Goal: Information Seeking & Learning: Learn about a topic

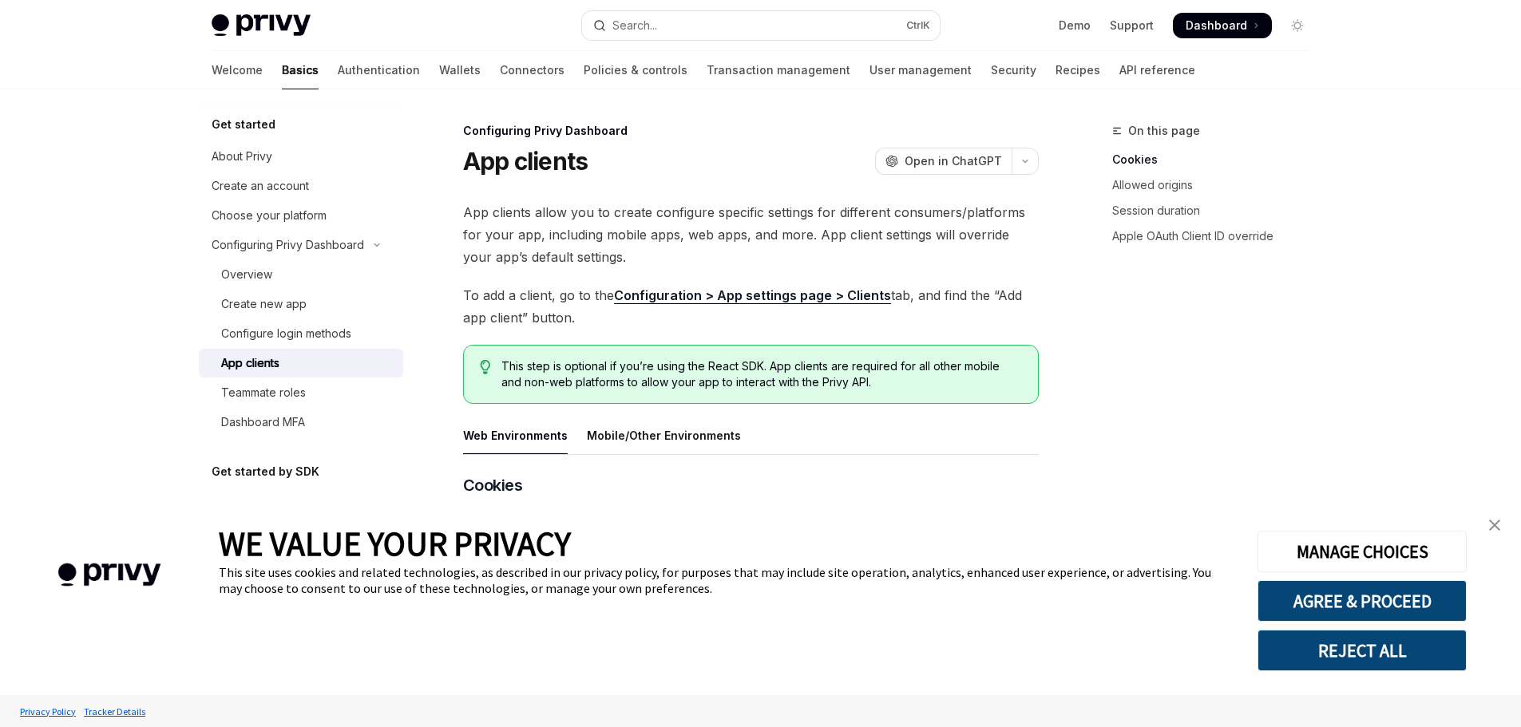
click at [1347, 647] on button "REJECT ALL" at bounding box center [1362, 651] width 209 height 42
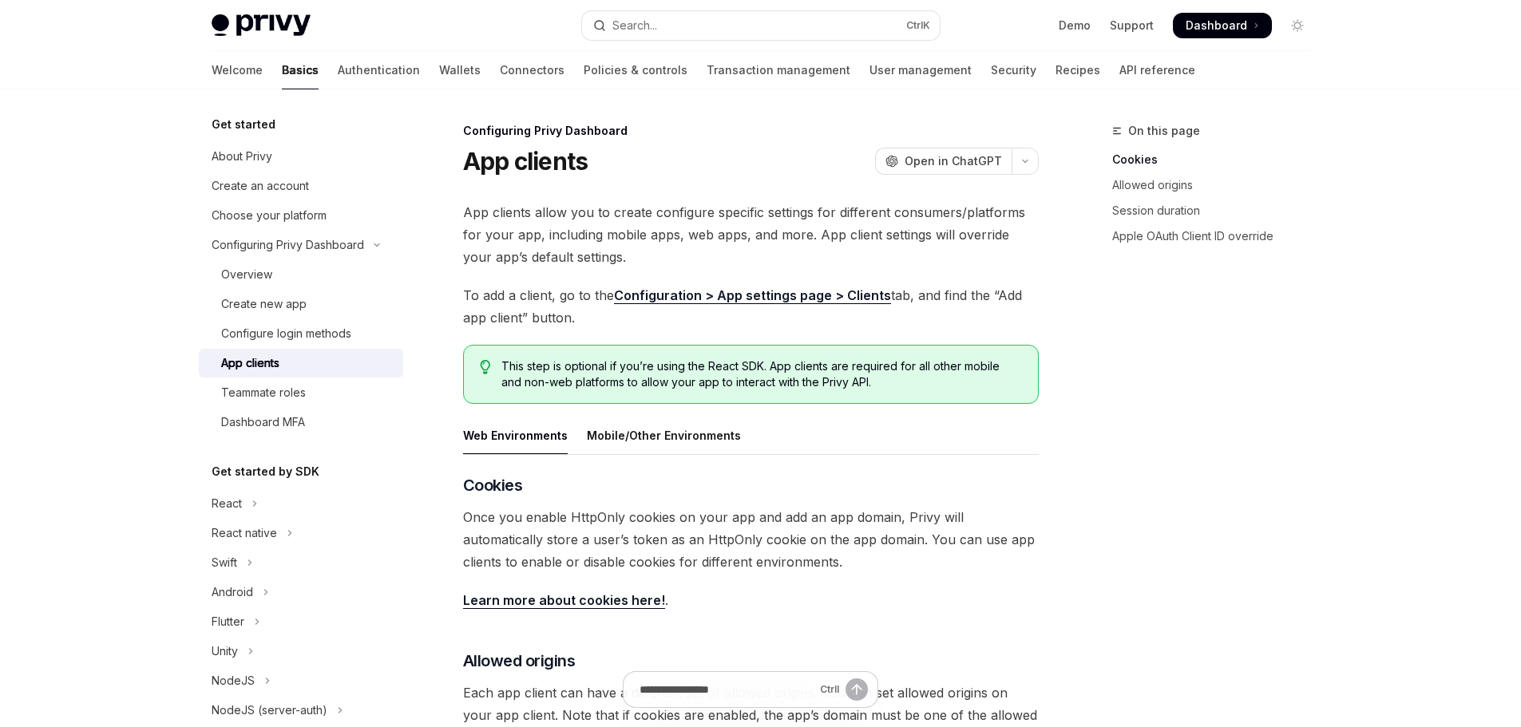
click at [1231, 28] on span "Dashboard" at bounding box center [1216, 26] width 61 height 16
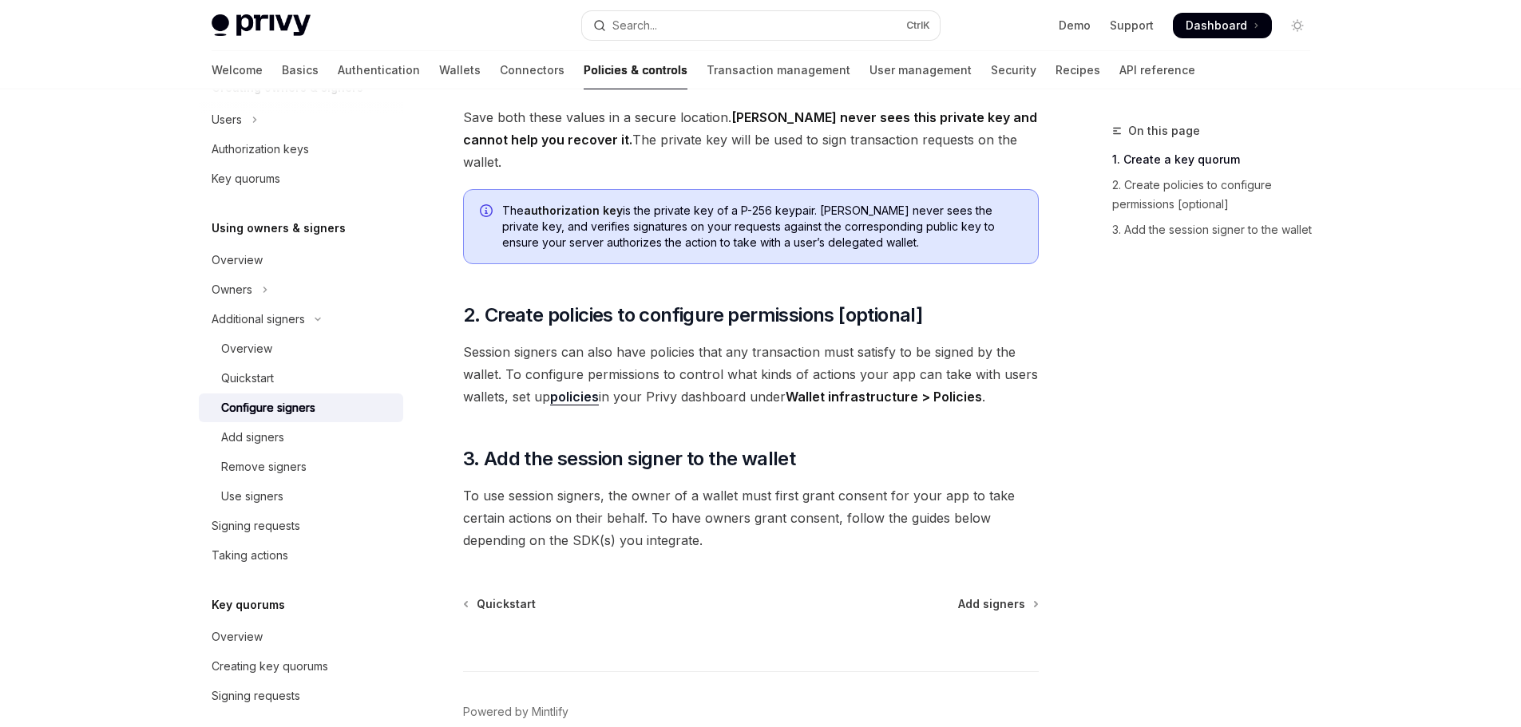
scroll to position [458, 0]
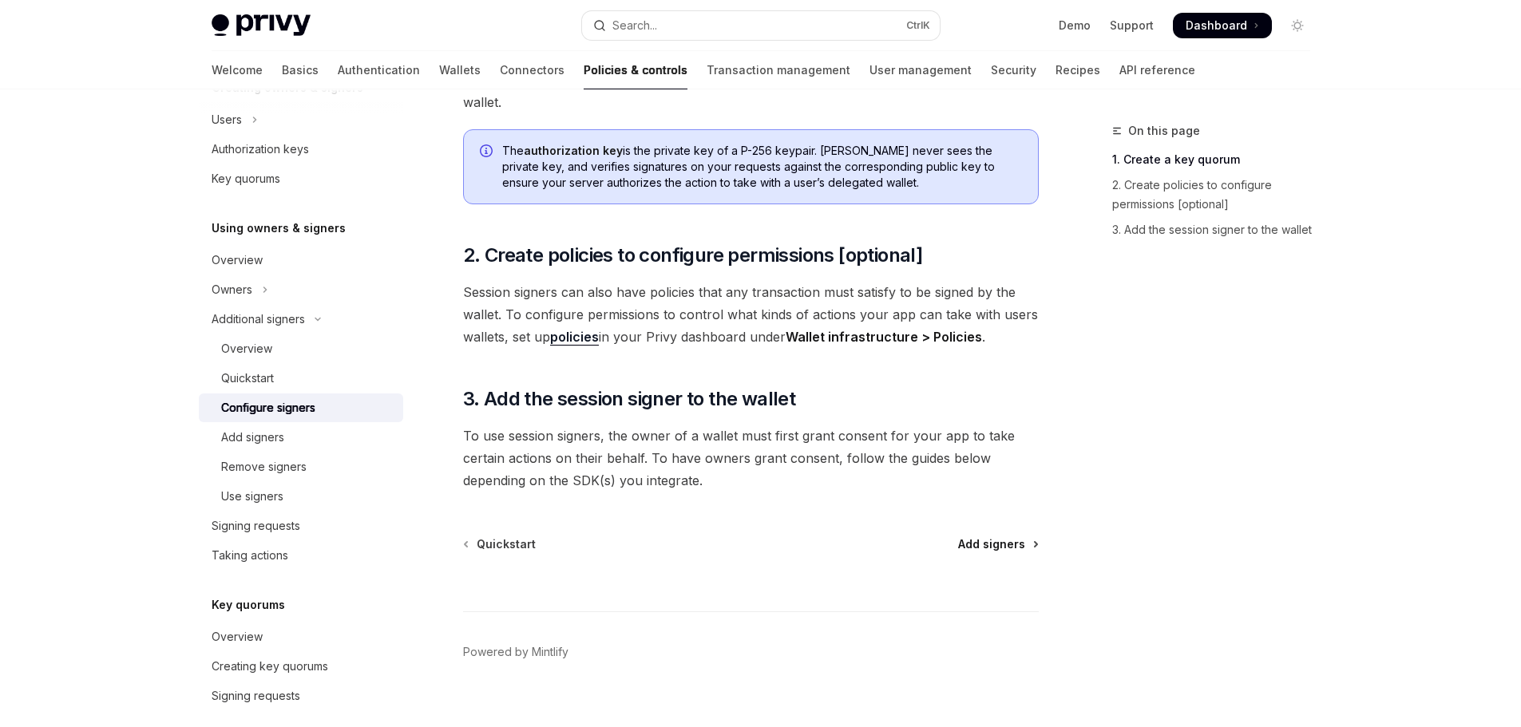
click at [996, 537] on span "Add signers" at bounding box center [991, 545] width 67 height 16
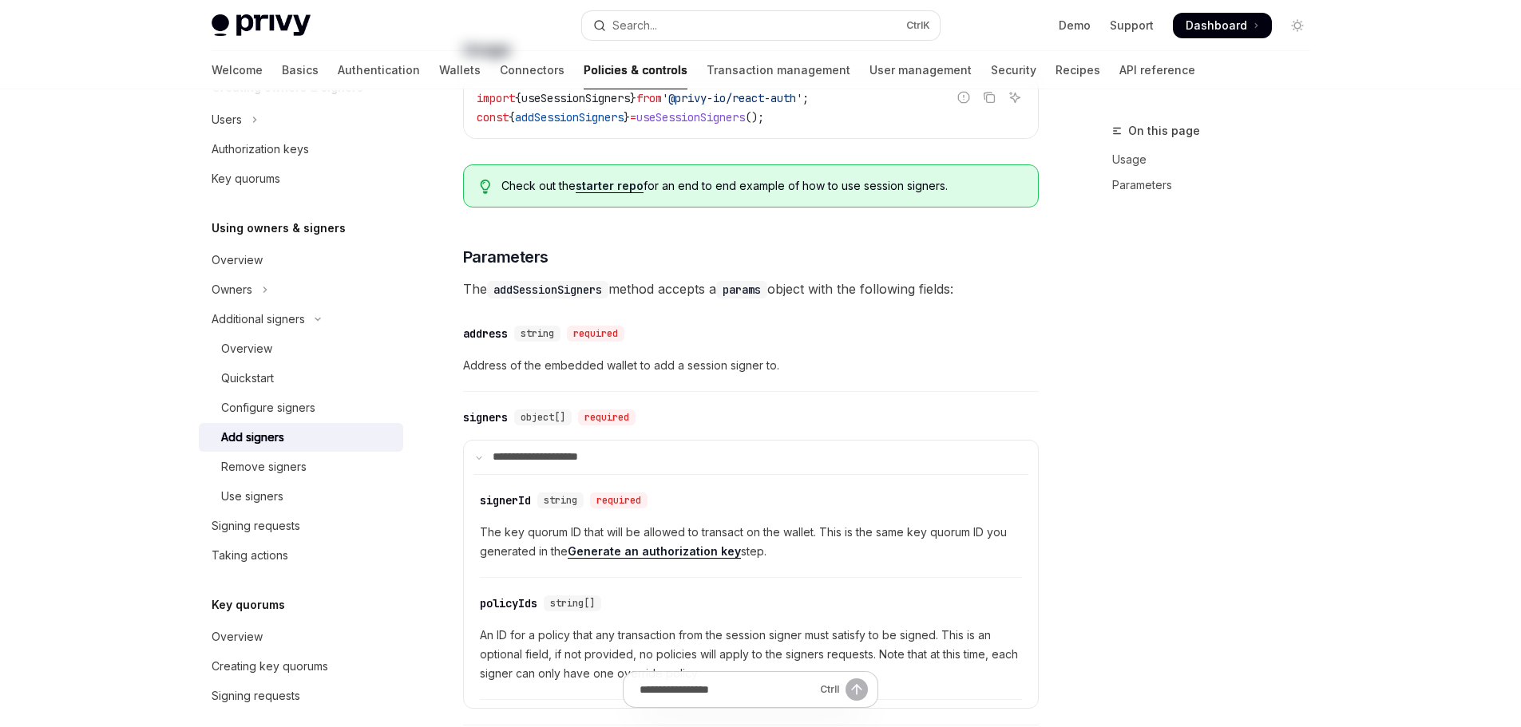
type textarea "*"
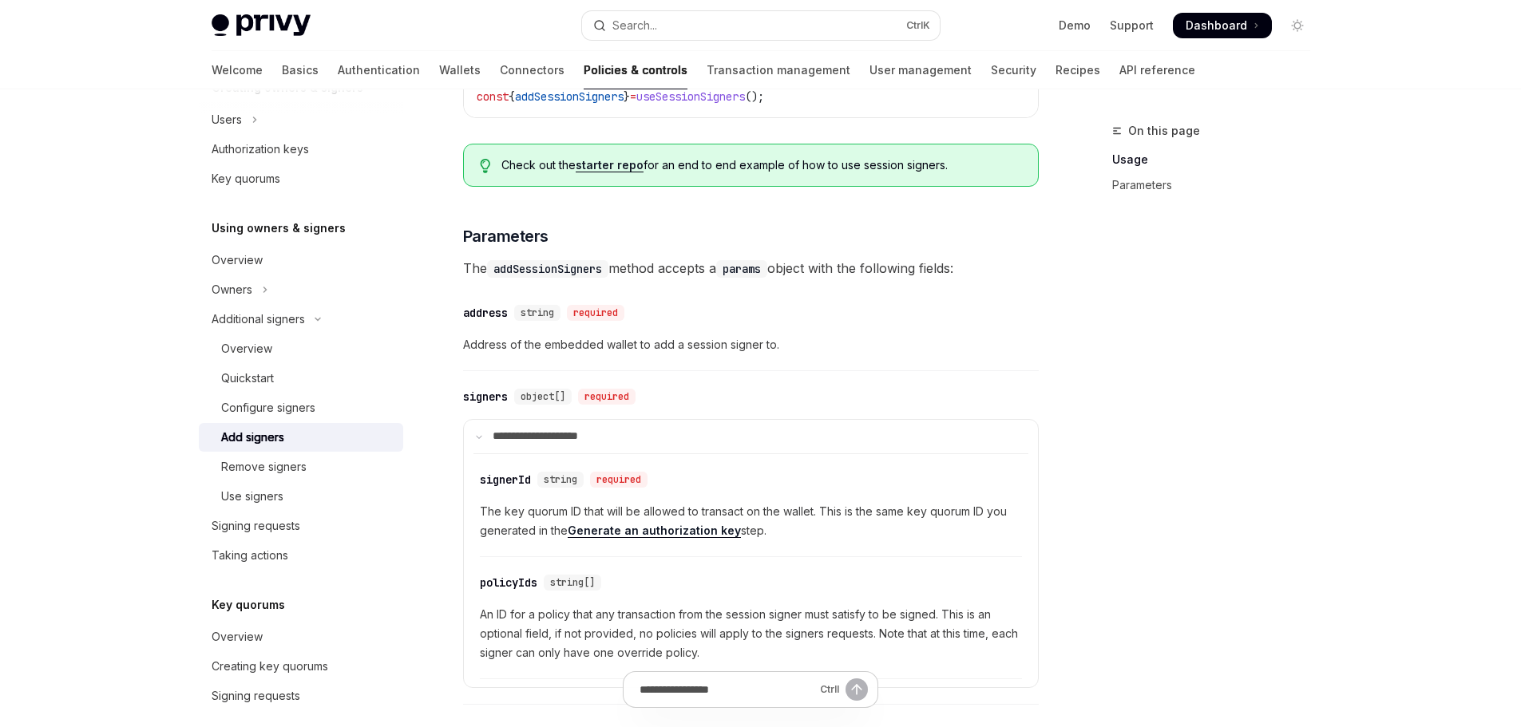
scroll to position [729, 0]
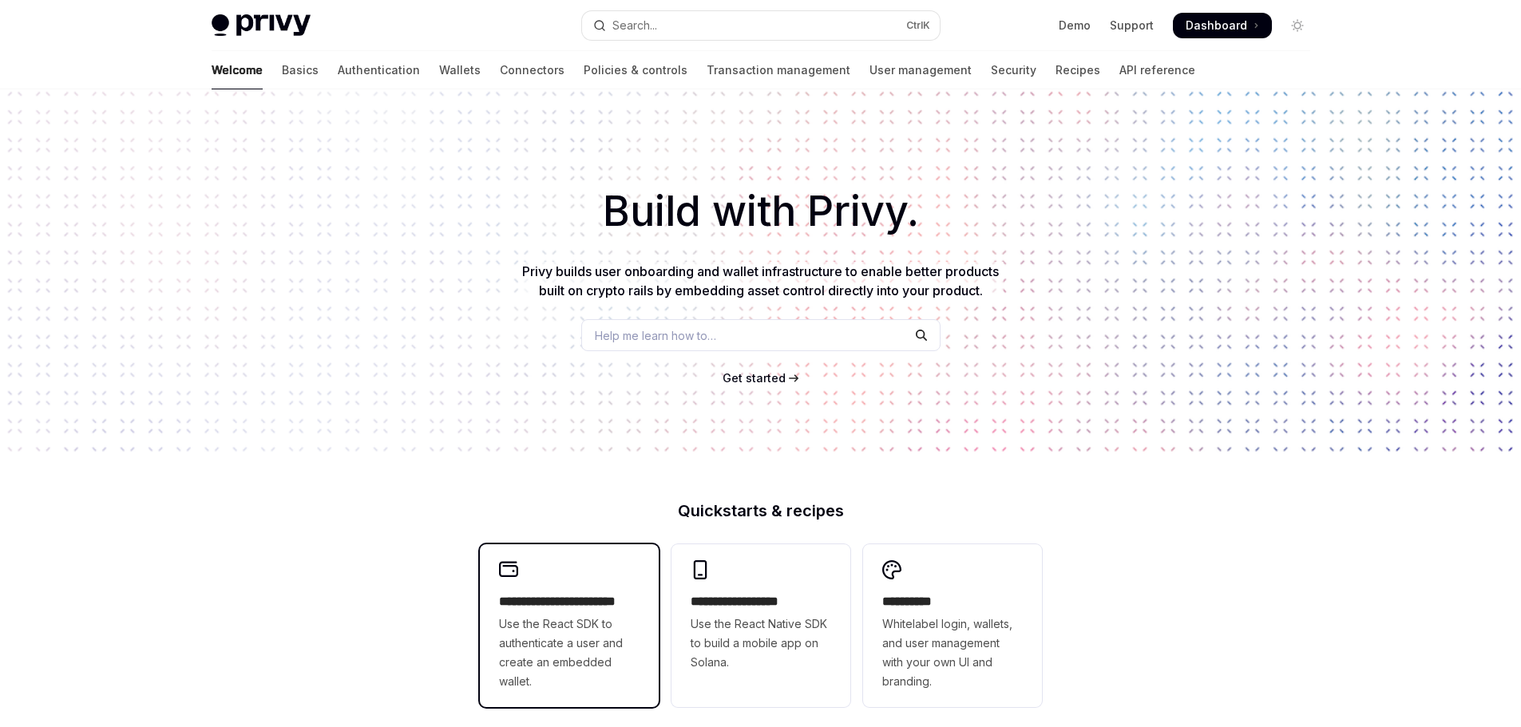
click at [563, 624] on span "Use the React SDK to authenticate a user and create an embedded wallet." at bounding box center [569, 653] width 141 height 77
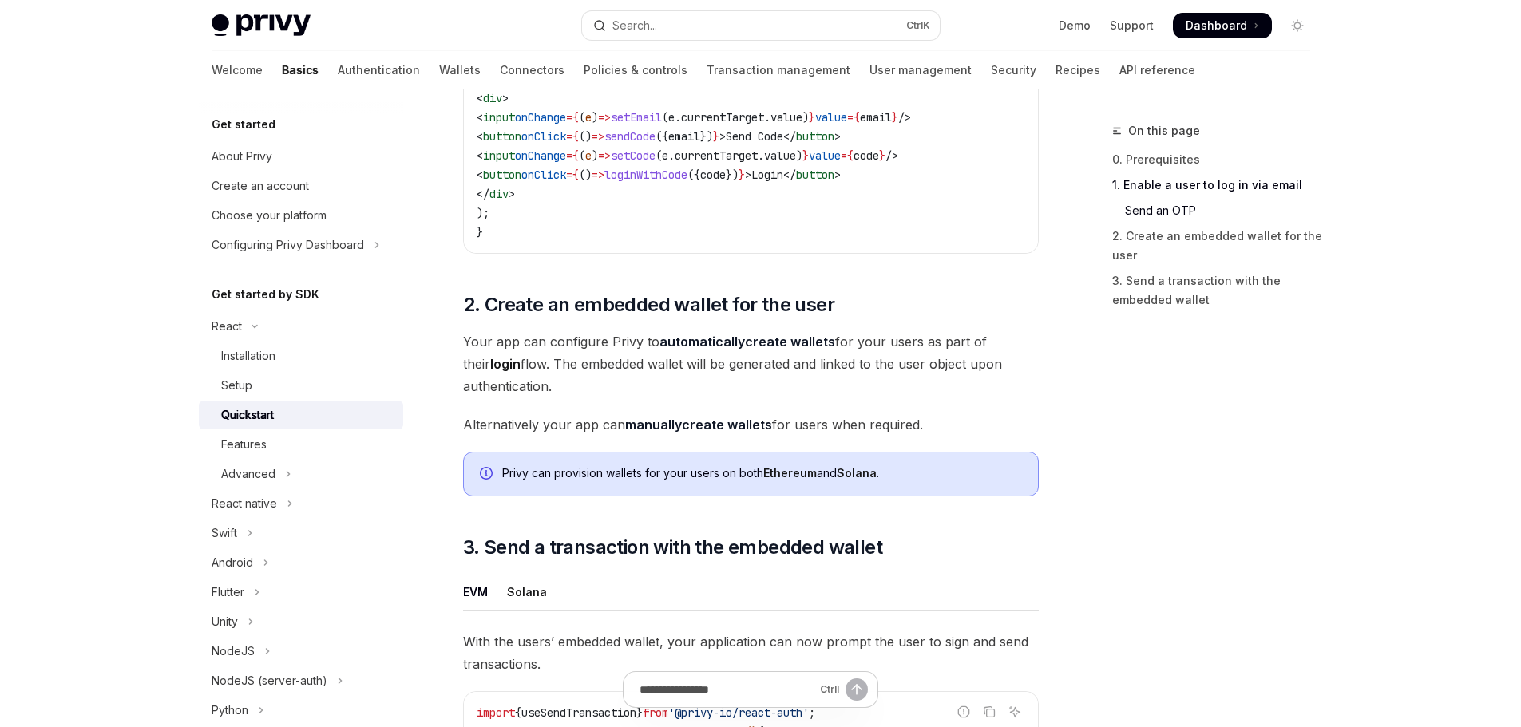
scroll to position [1357, 0]
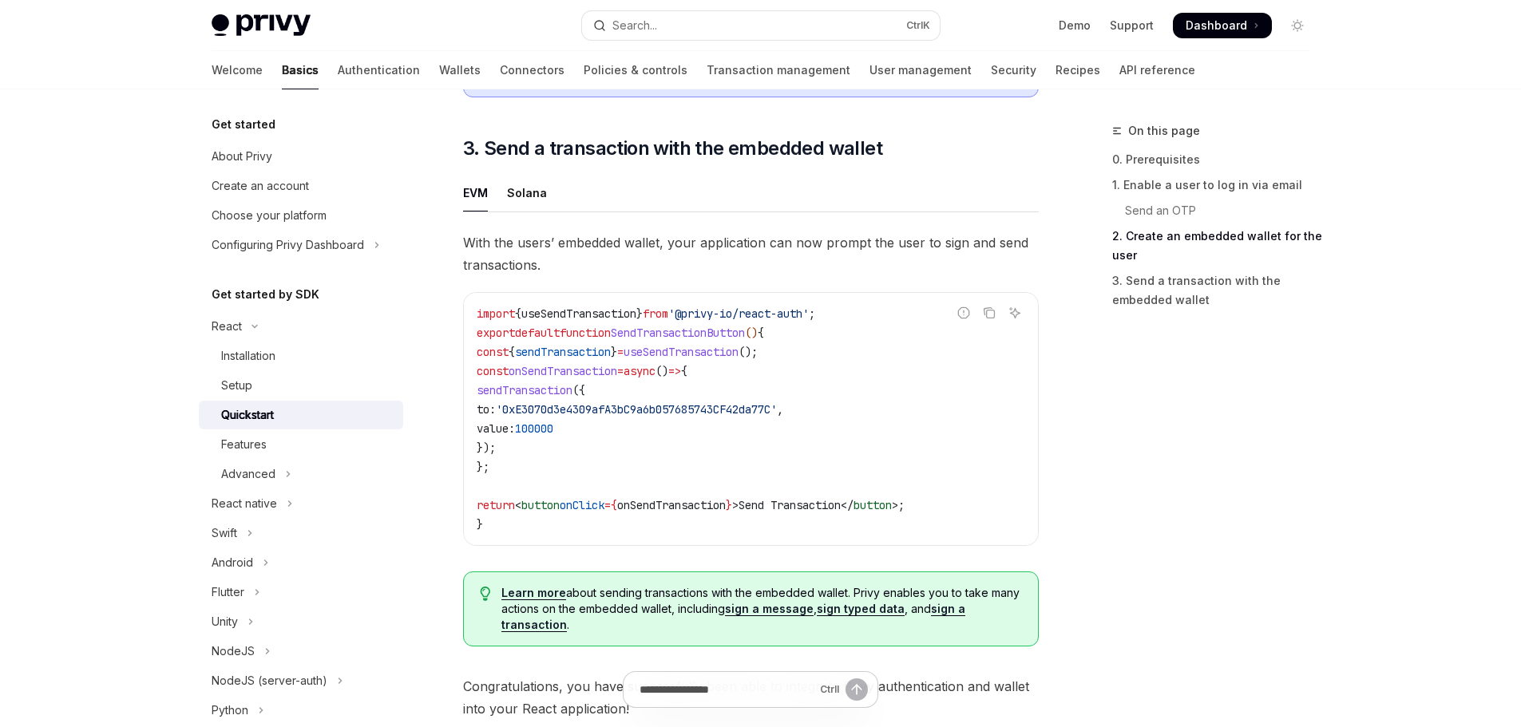
type textarea "*"
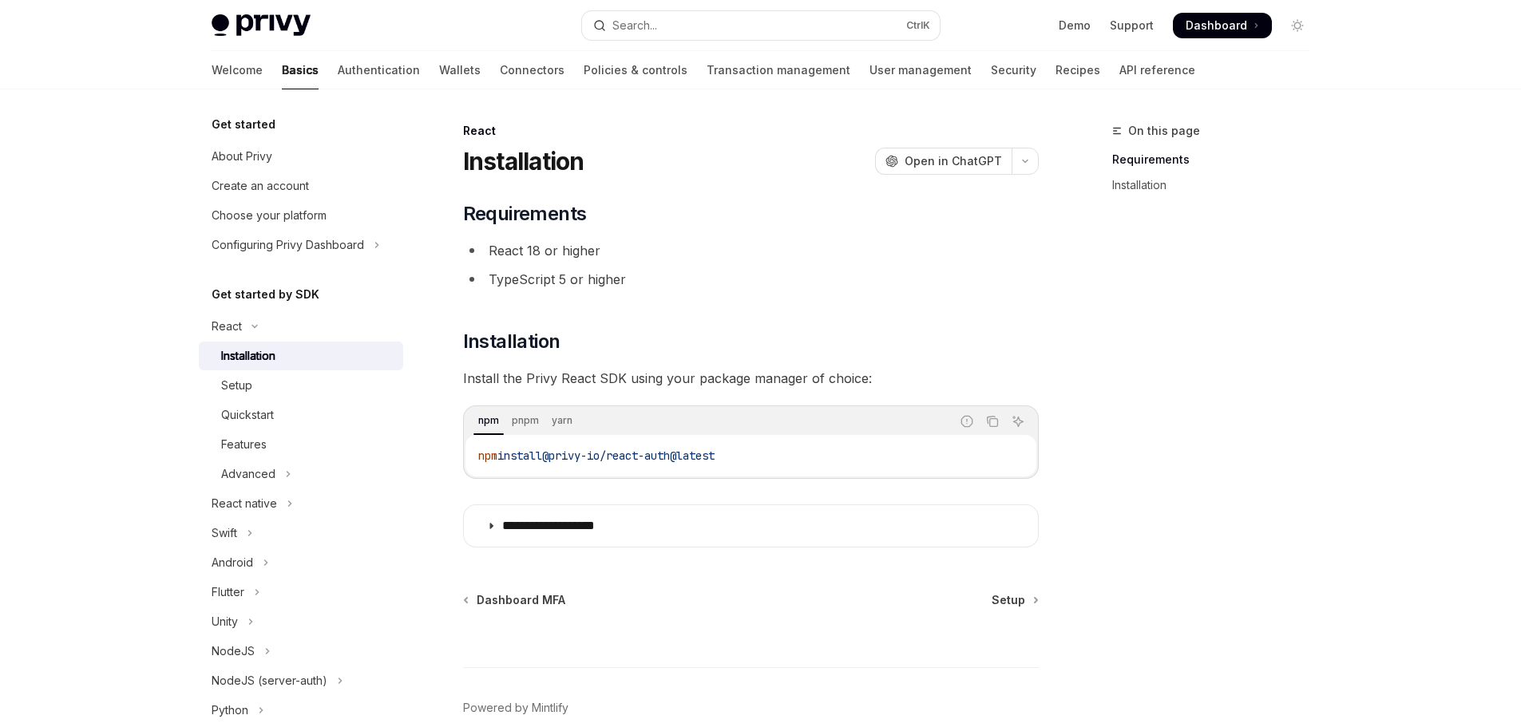
scroll to position [78, 0]
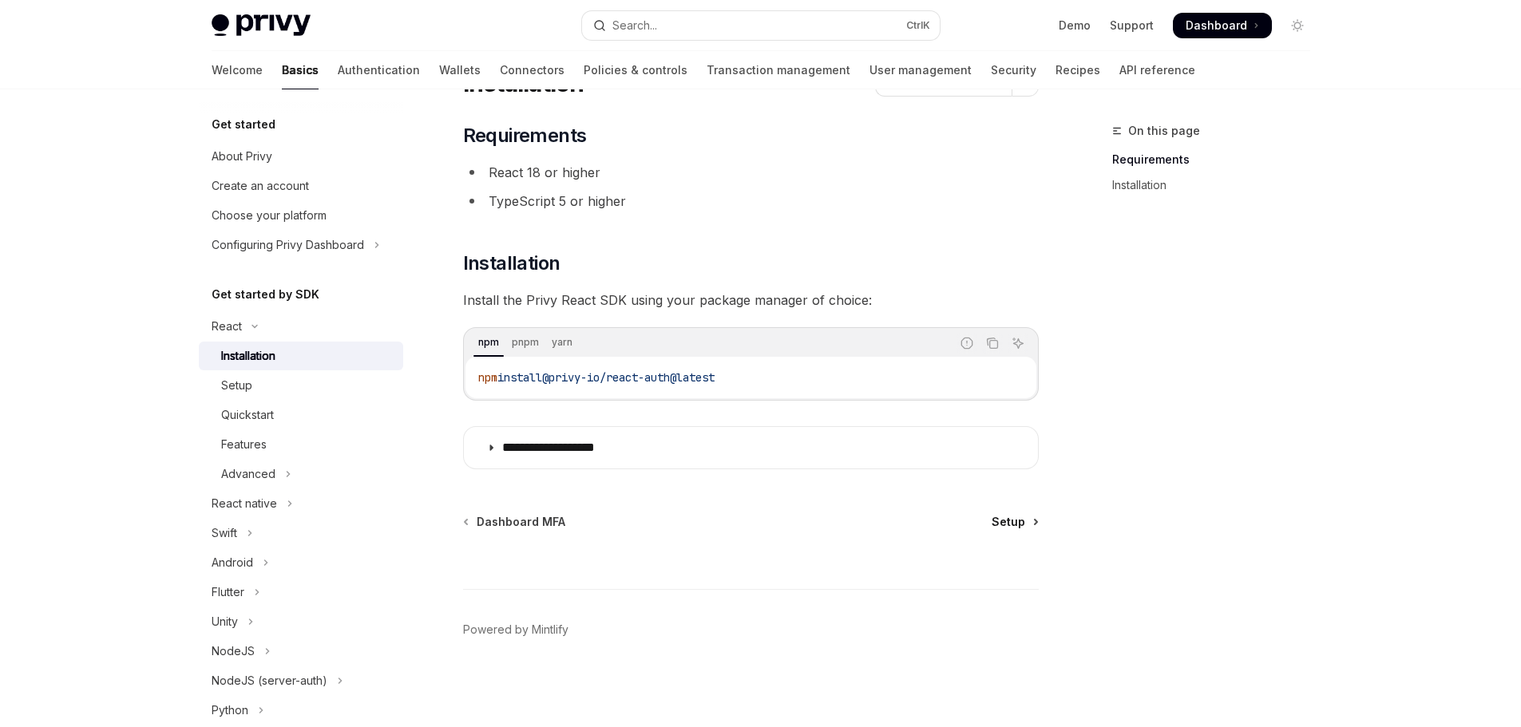
click at [1017, 518] on span "Setup" at bounding box center [1009, 522] width 34 height 16
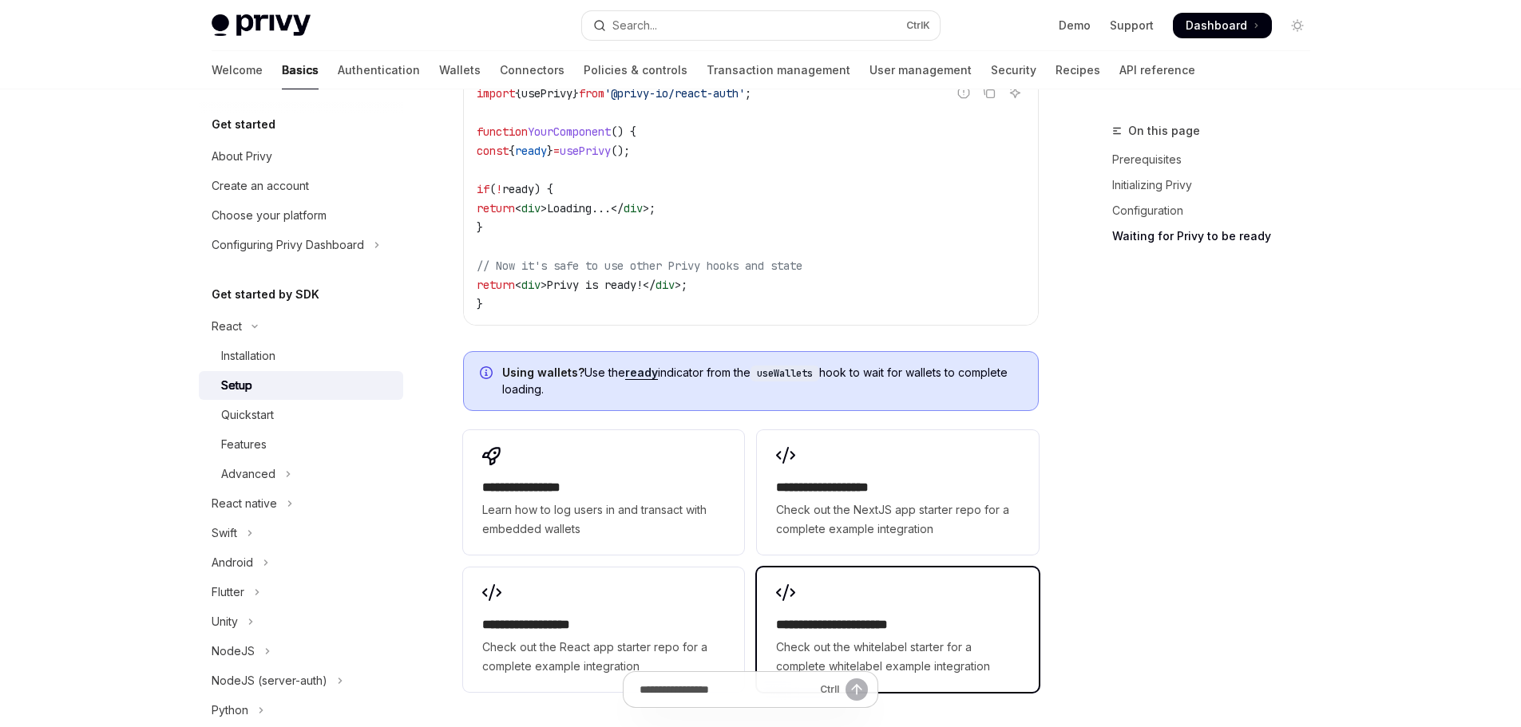
scroll to position [2042, 0]
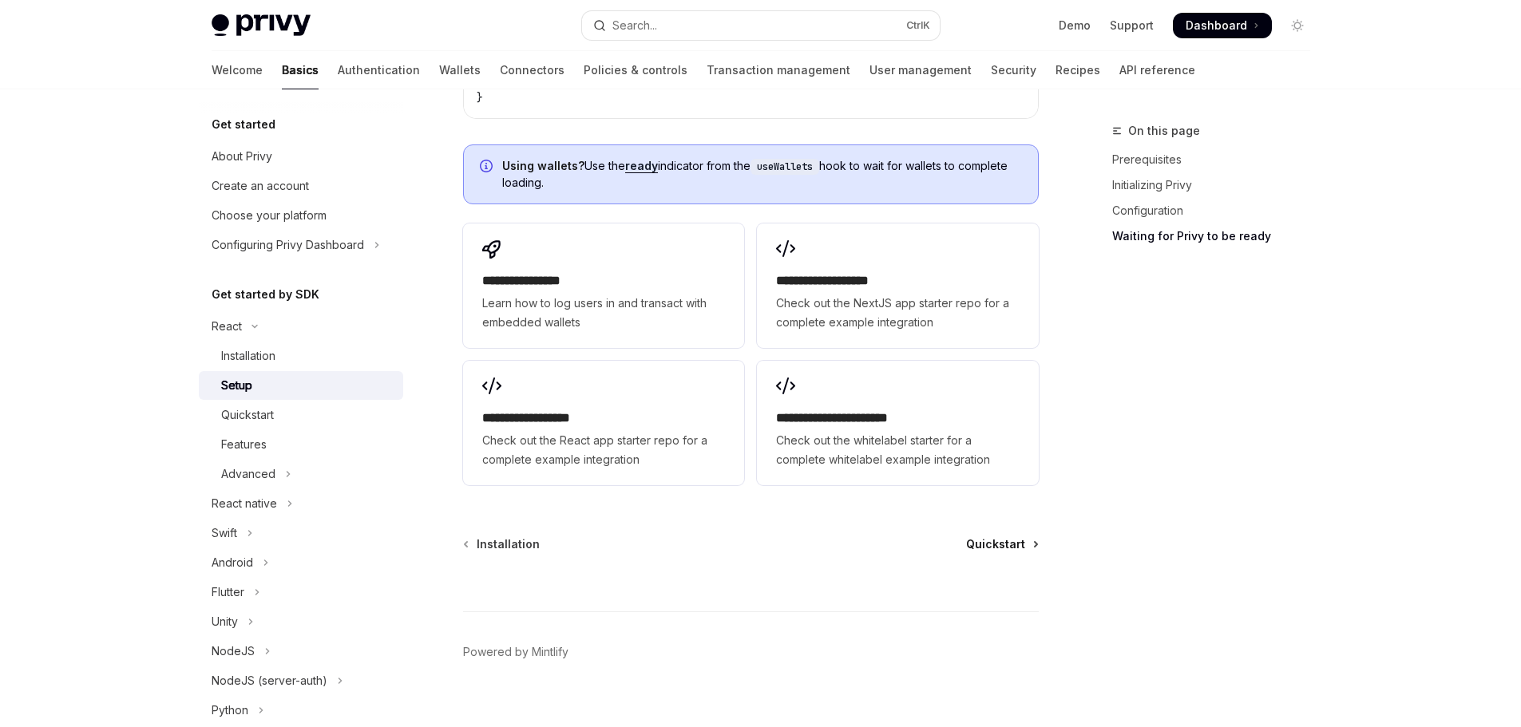
click at [1004, 537] on span "Quickstart" at bounding box center [995, 545] width 59 height 16
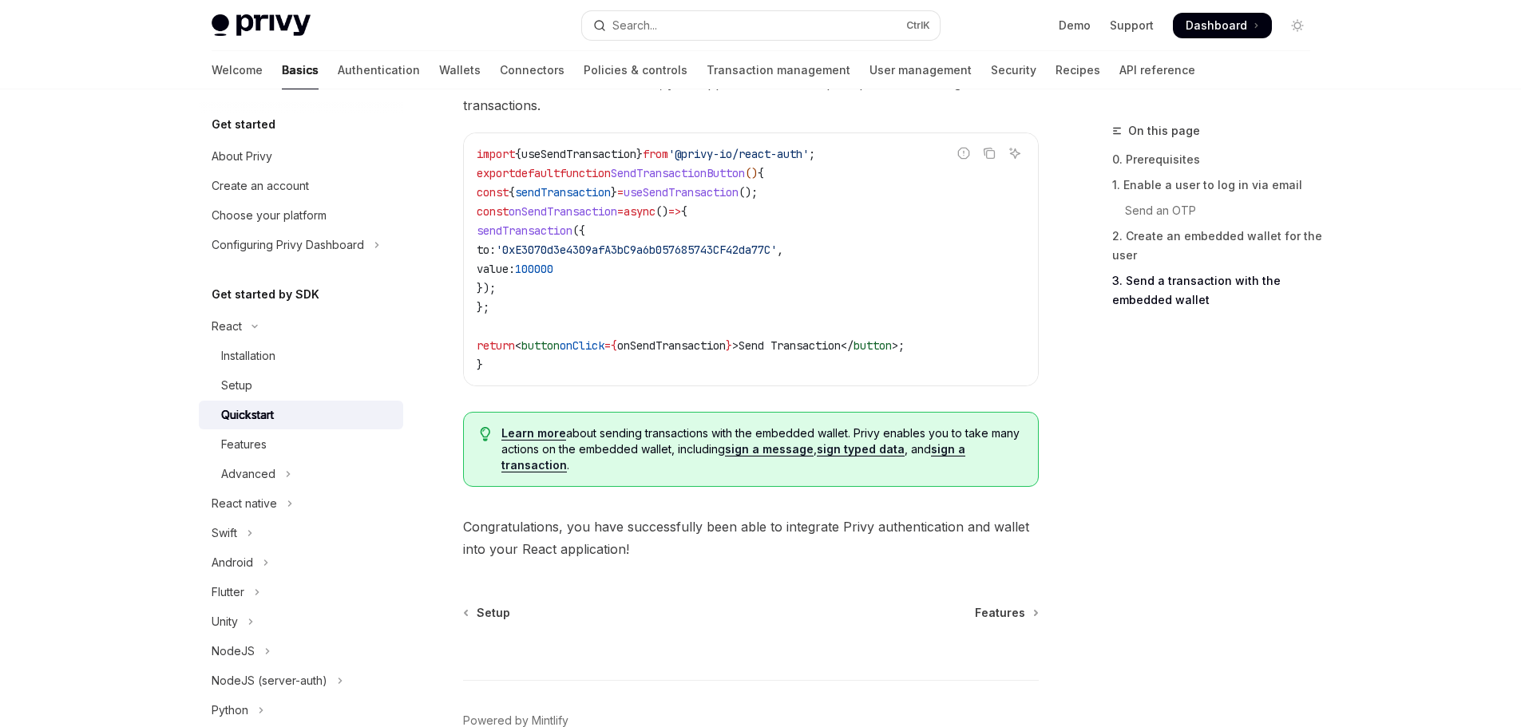
scroll to position [1615, 0]
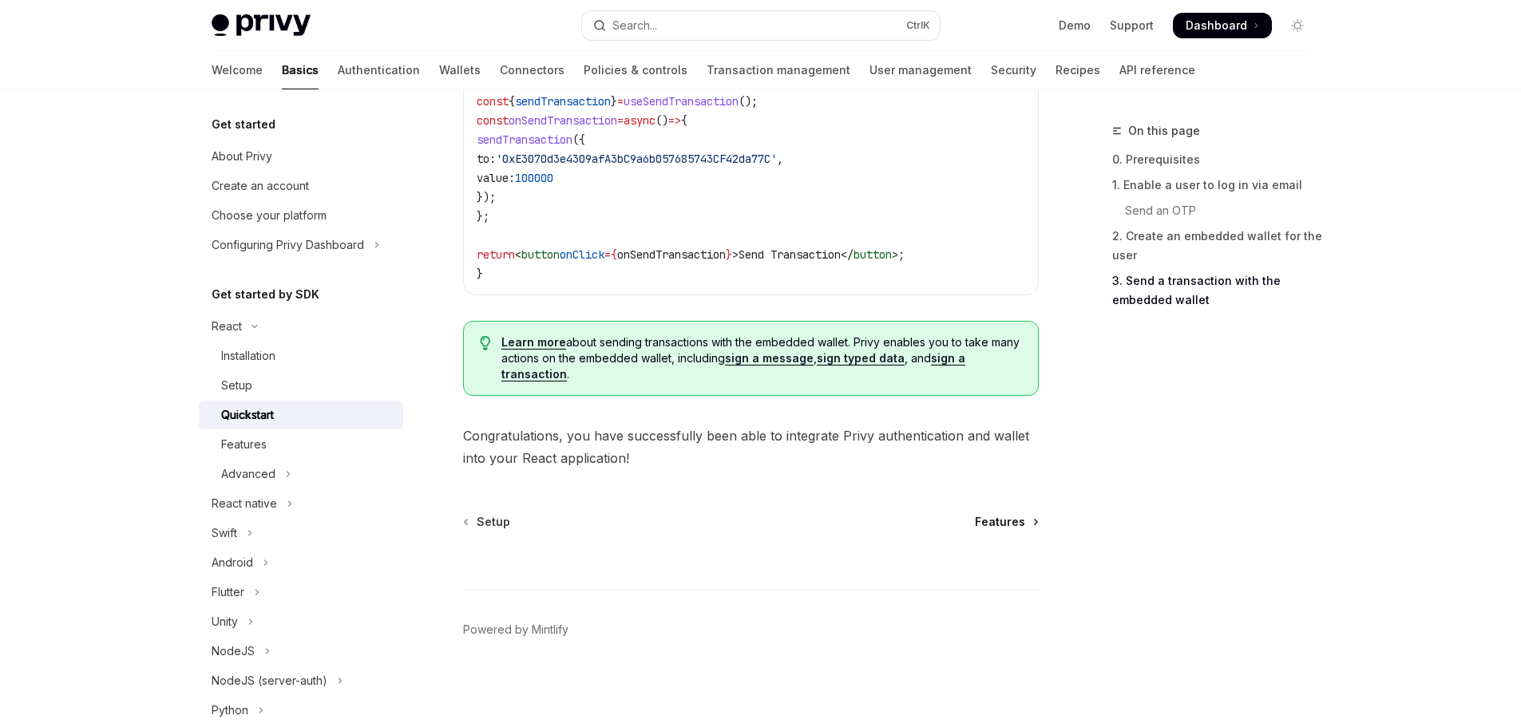
click at [1004, 521] on span "Features" at bounding box center [1000, 522] width 50 height 16
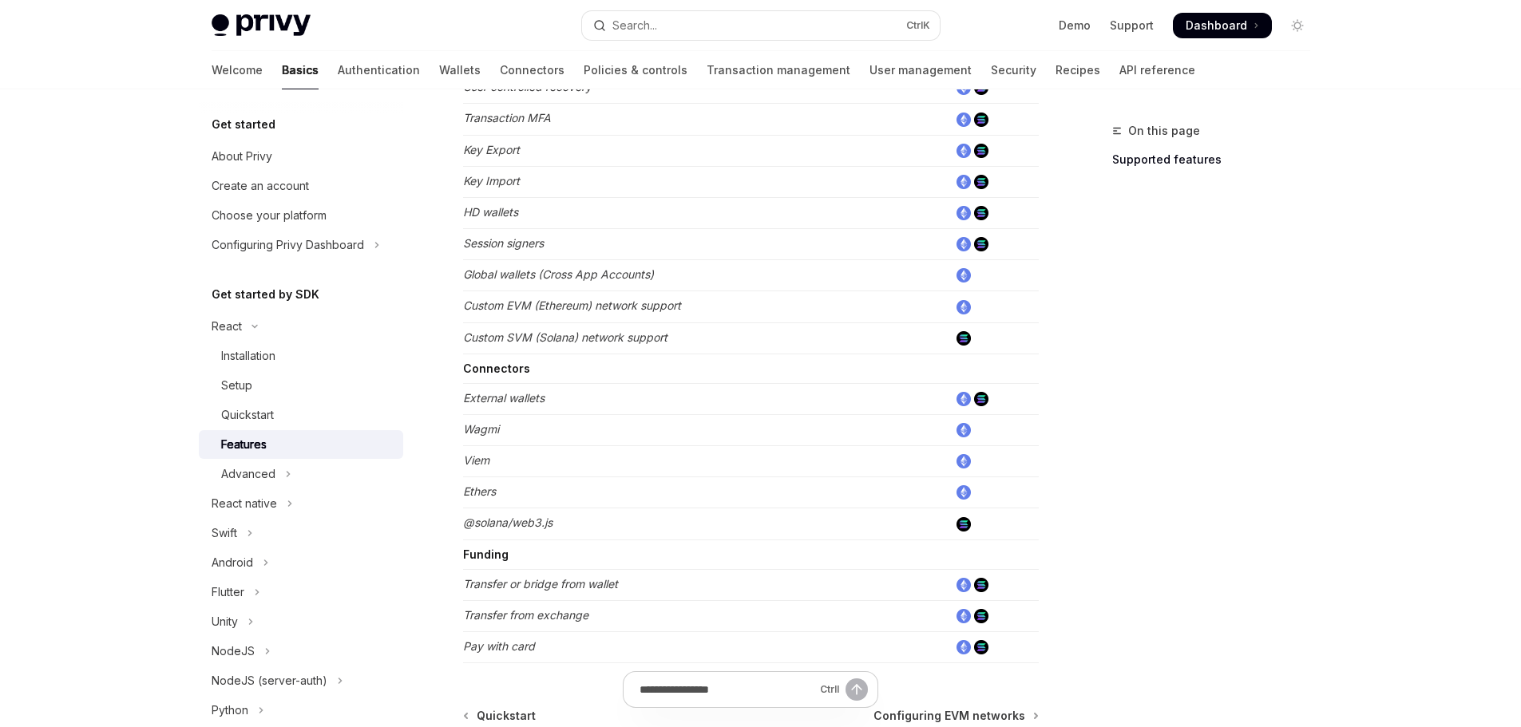
scroll to position [993, 0]
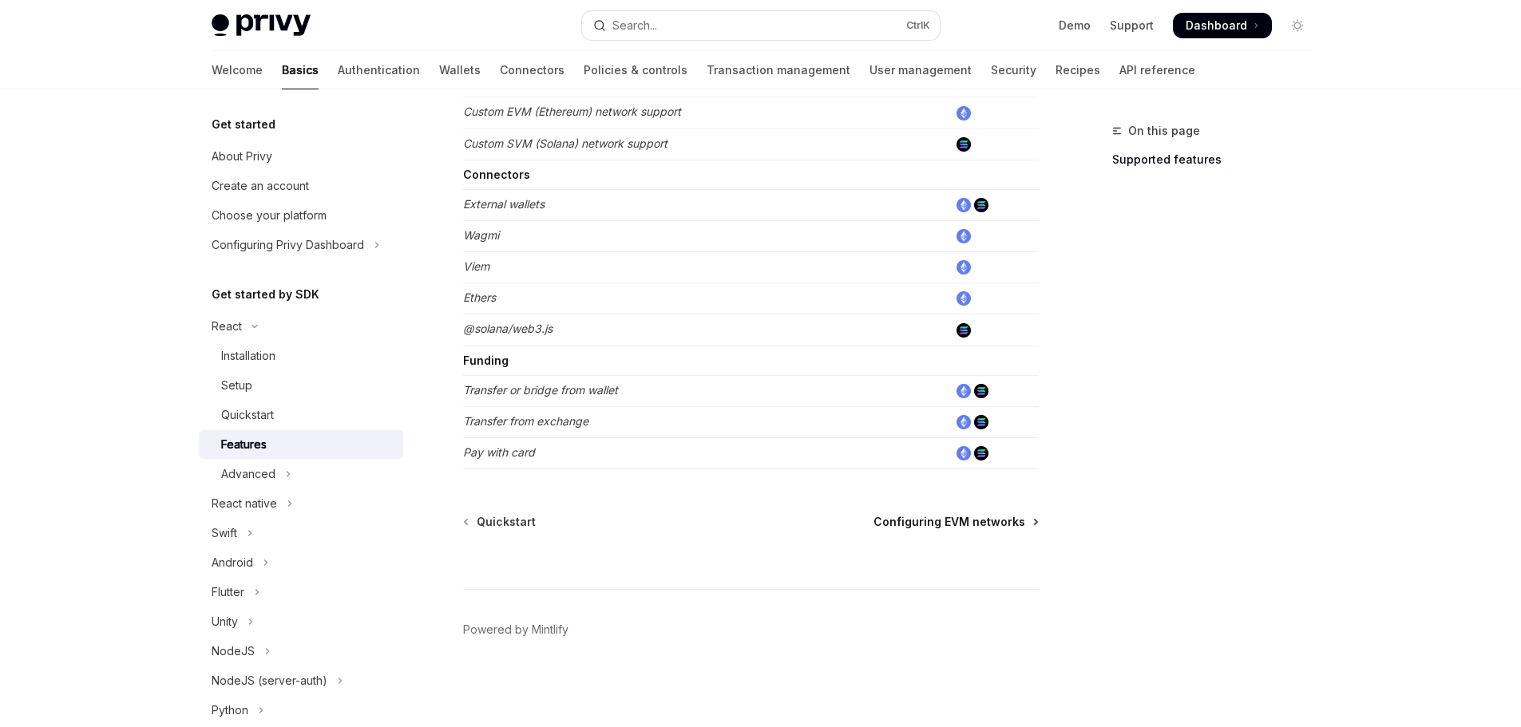
click at [1005, 524] on span "Configuring EVM networks" at bounding box center [950, 522] width 152 height 16
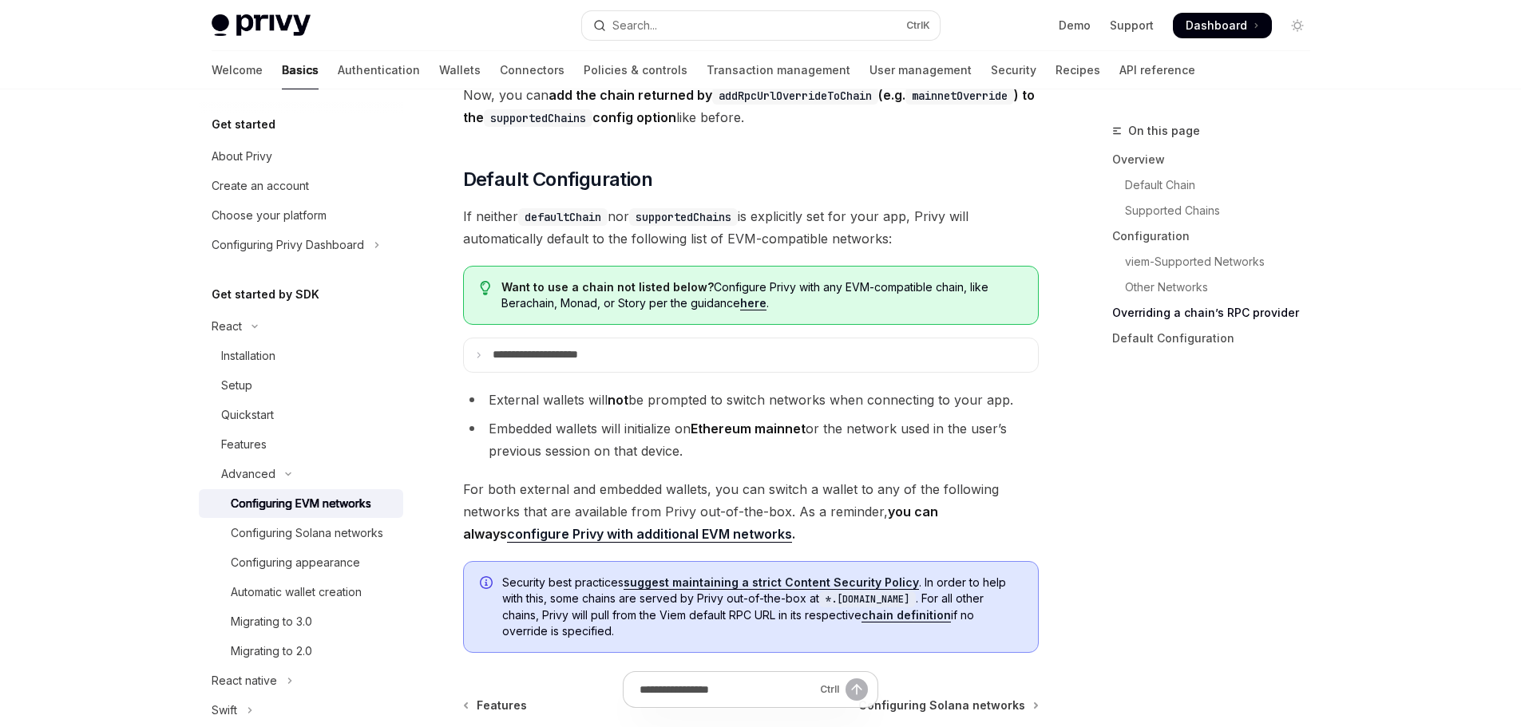
scroll to position [4115, 0]
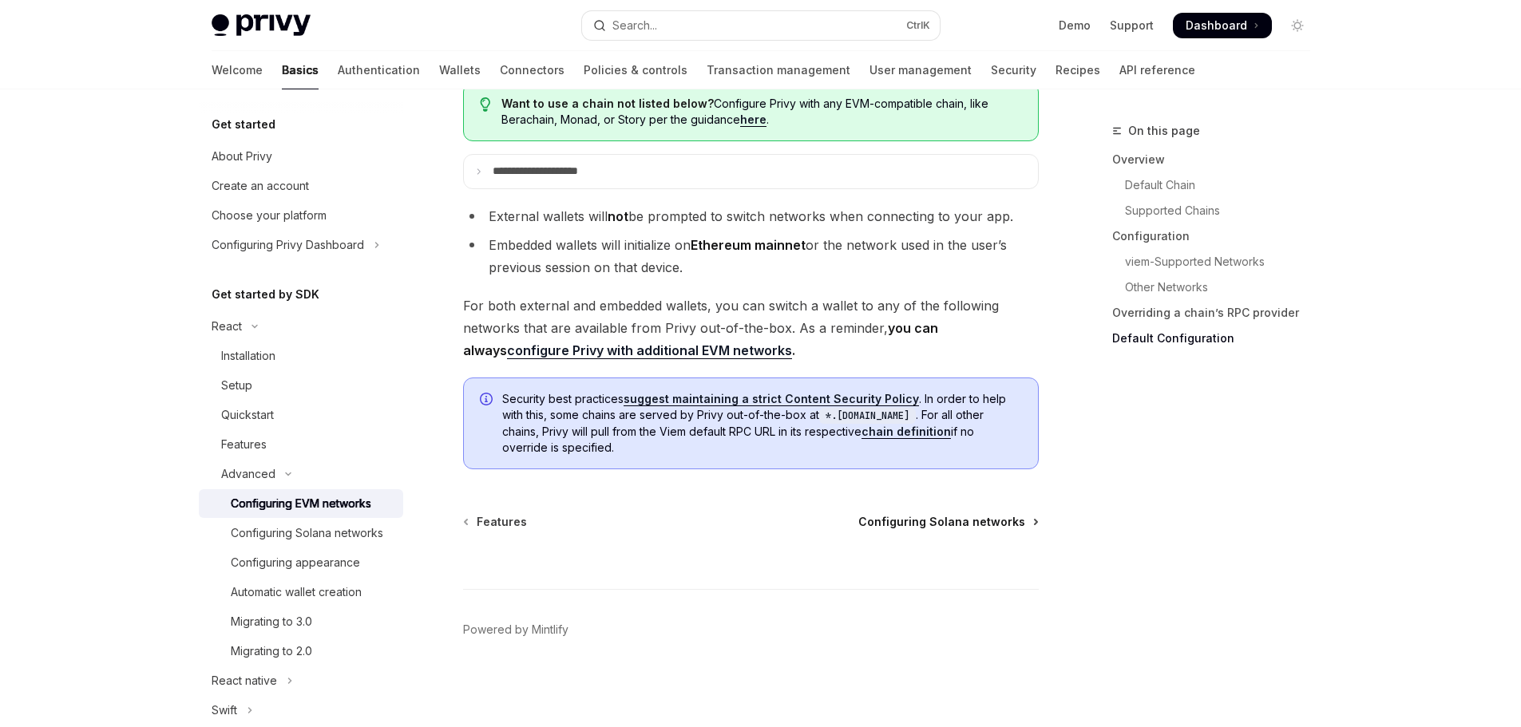
click at [981, 521] on span "Configuring Solana networks" at bounding box center [941, 522] width 167 height 16
type textarea "*"
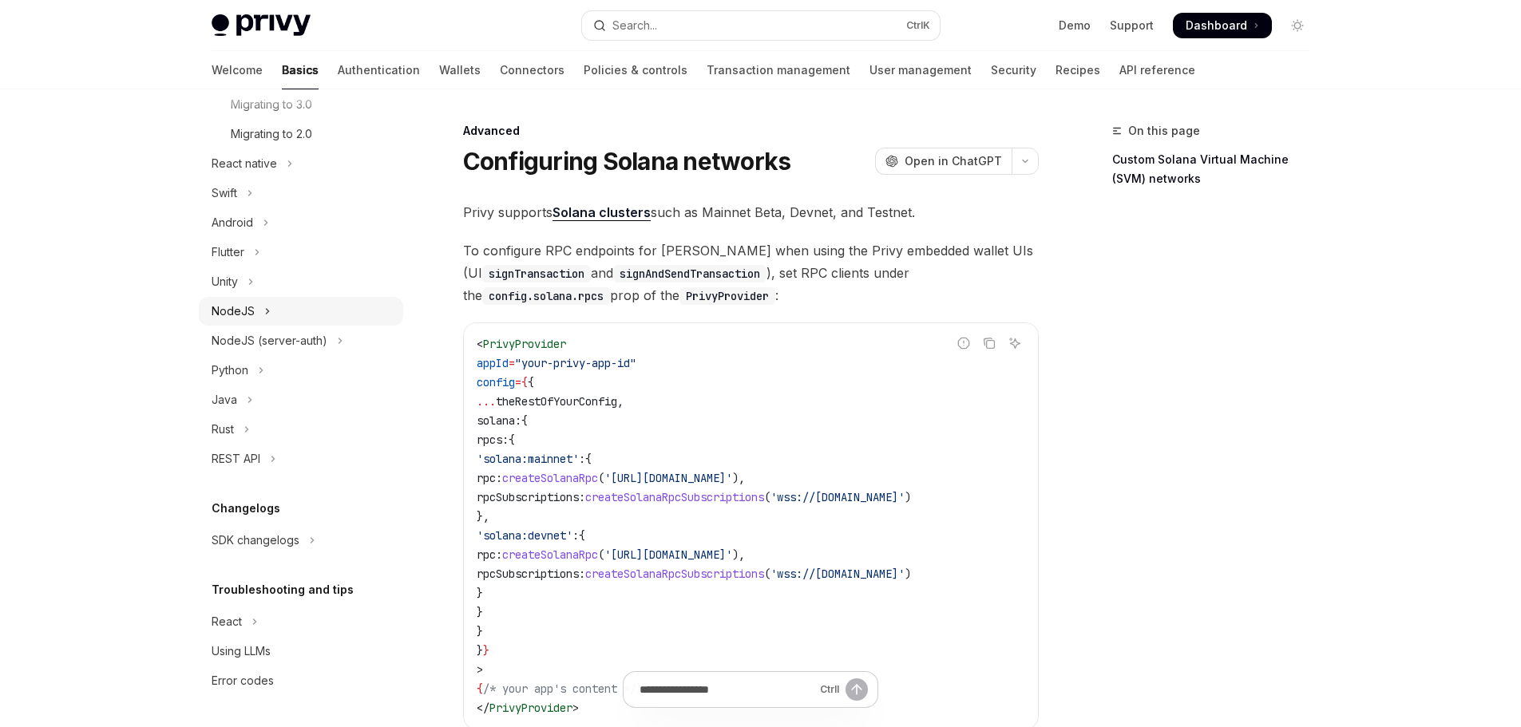
scroll to position [80, 0]
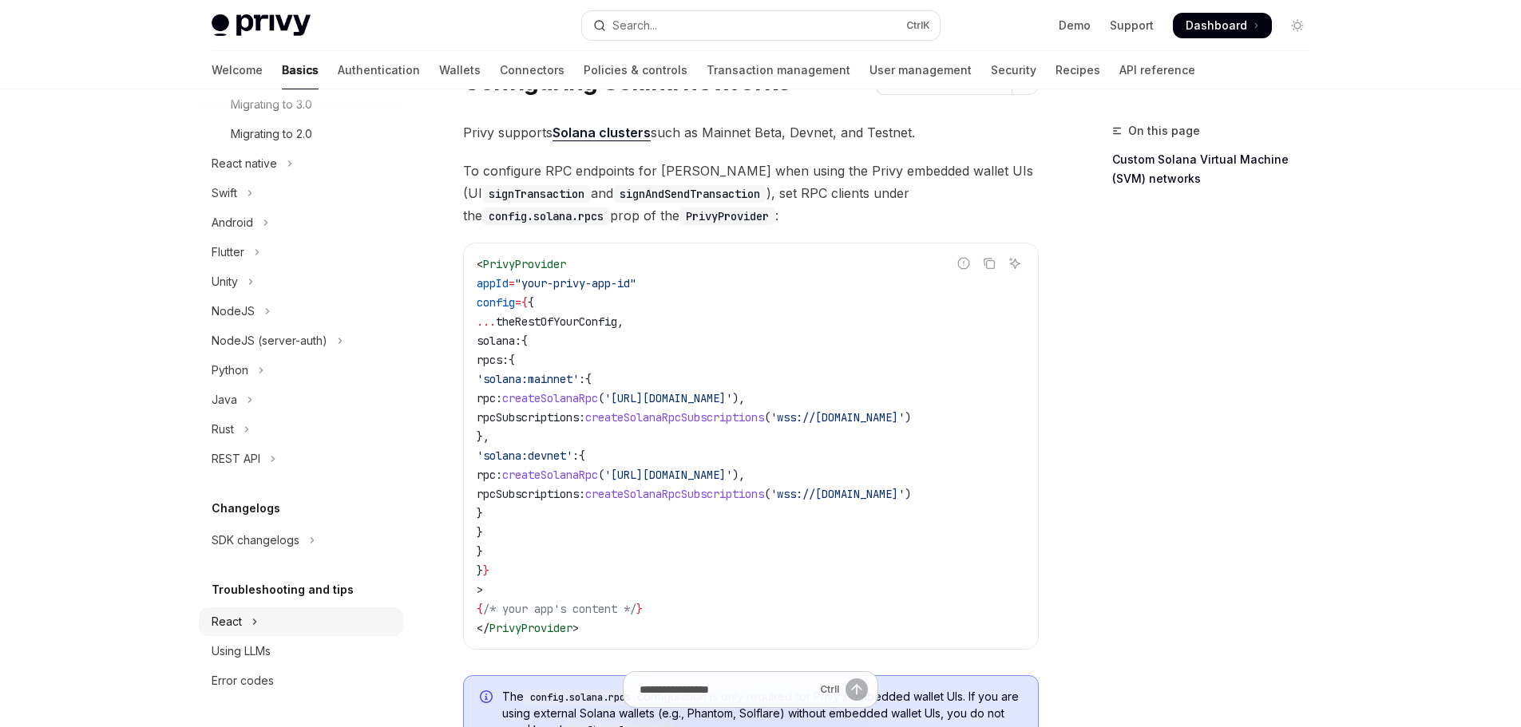
click at [231, 625] on div "React" at bounding box center [227, 621] width 30 height 19
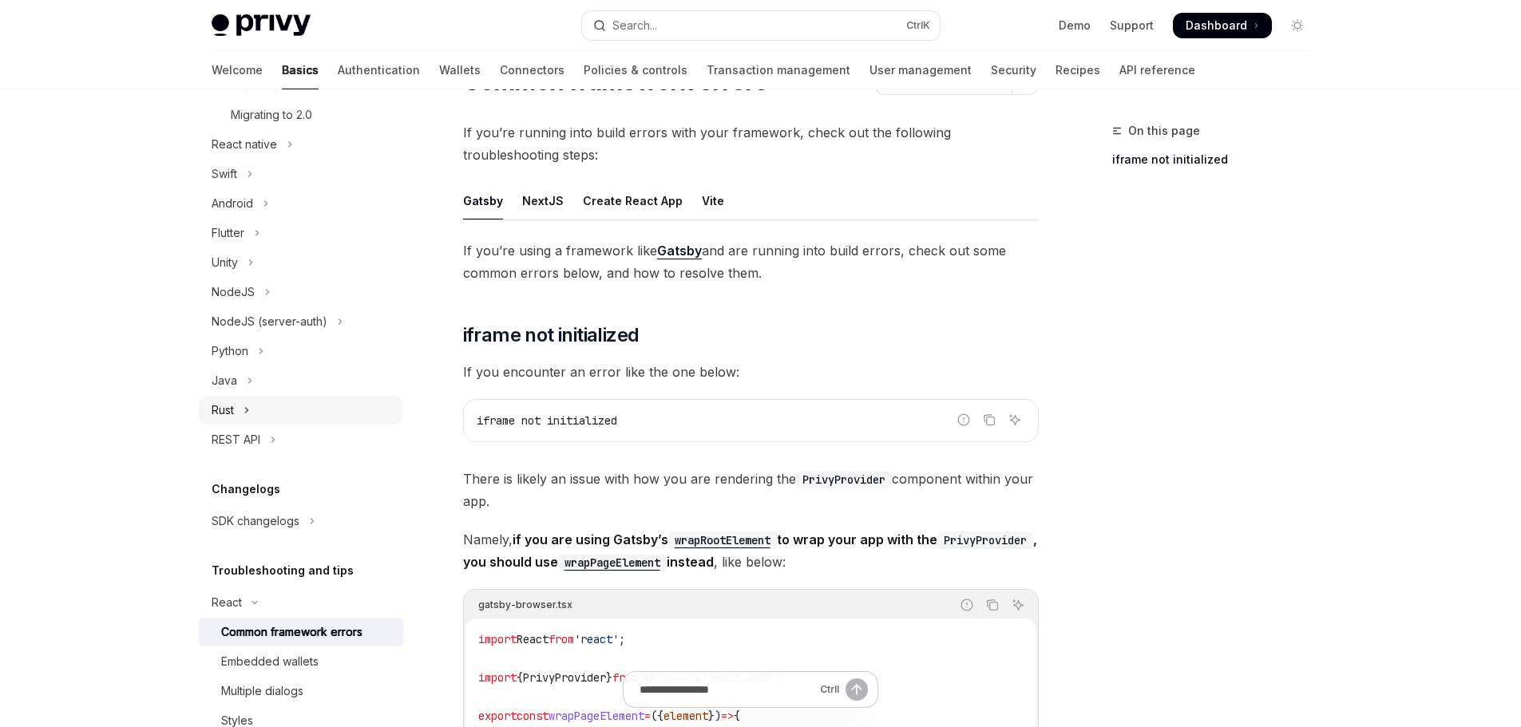
scroll to position [684, 0]
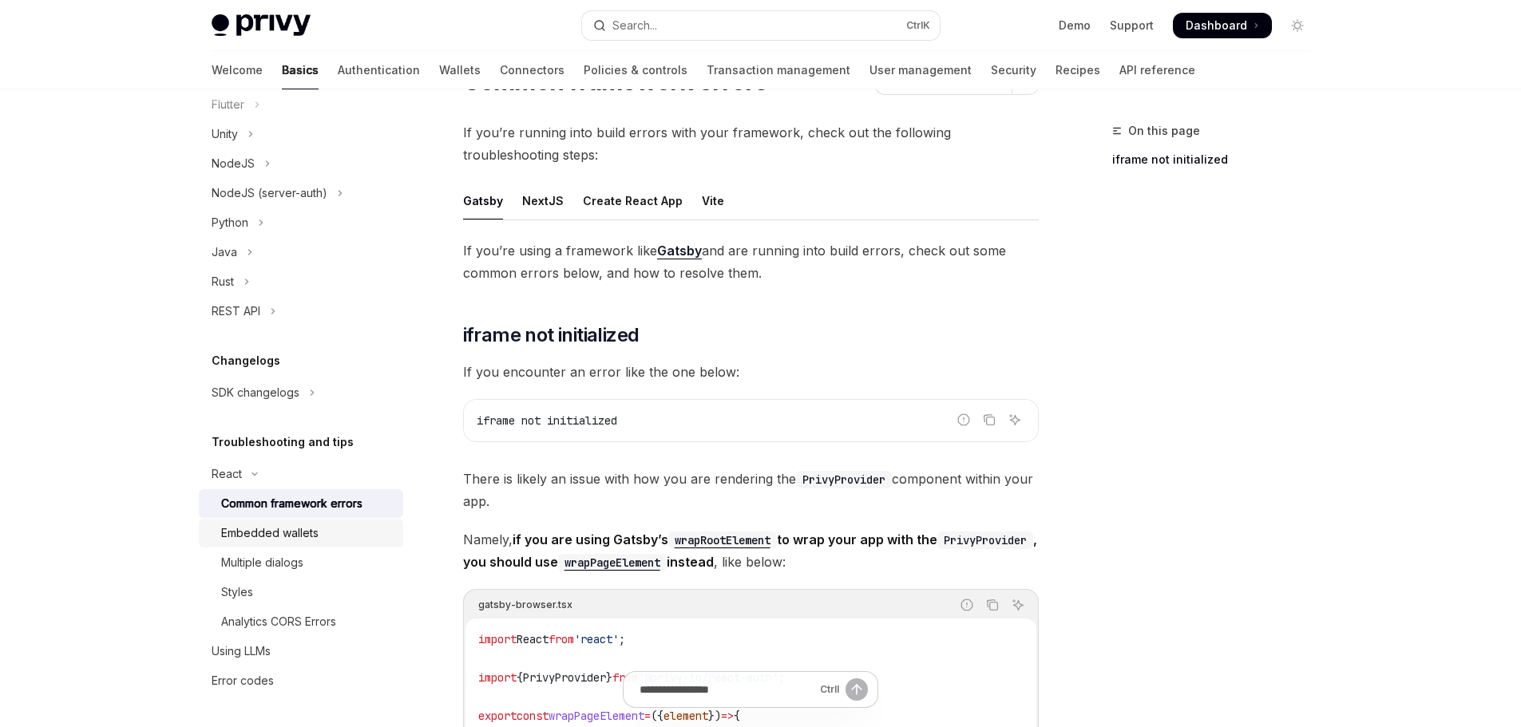
click at [283, 540] on div "Embedded wallets" at bounding box center [269, 533] width 97 height 19
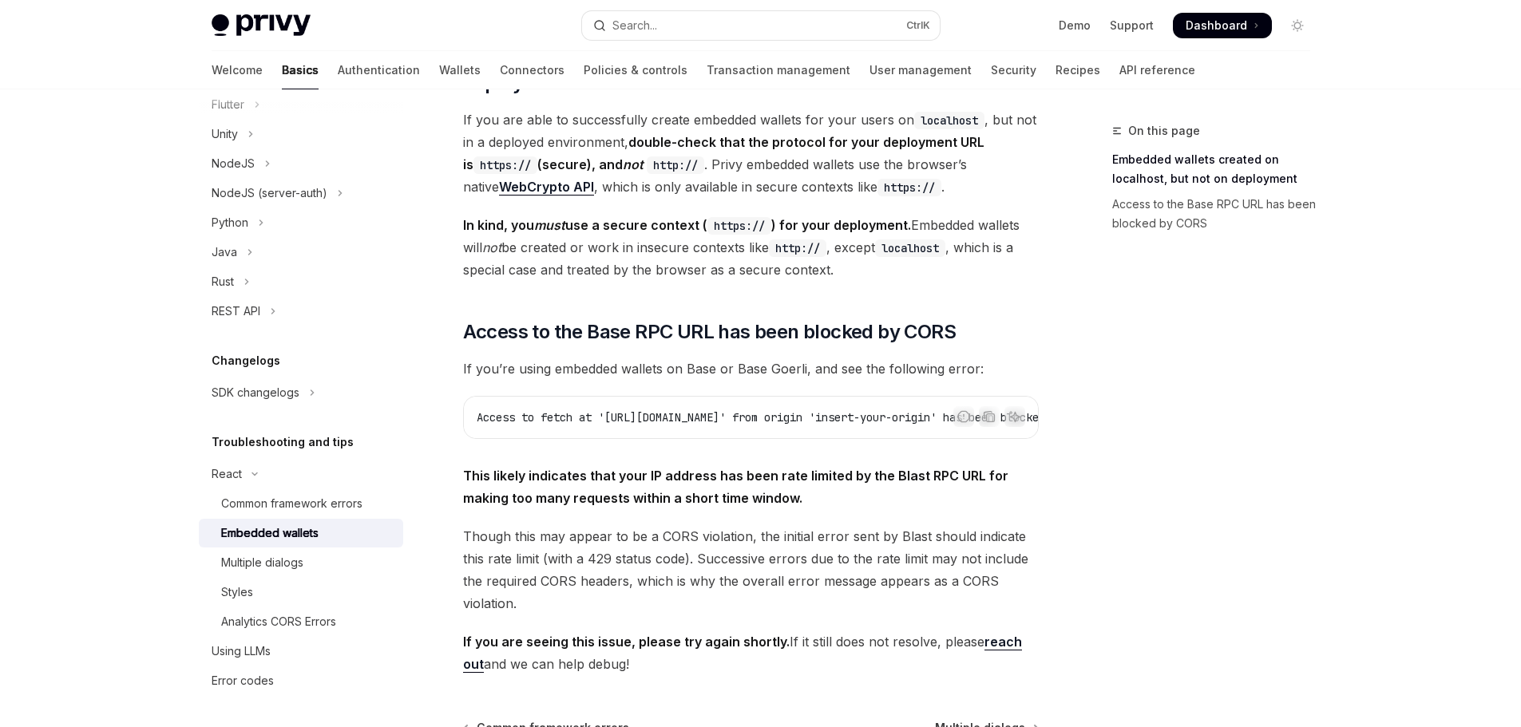
scroll to position [319, 0]
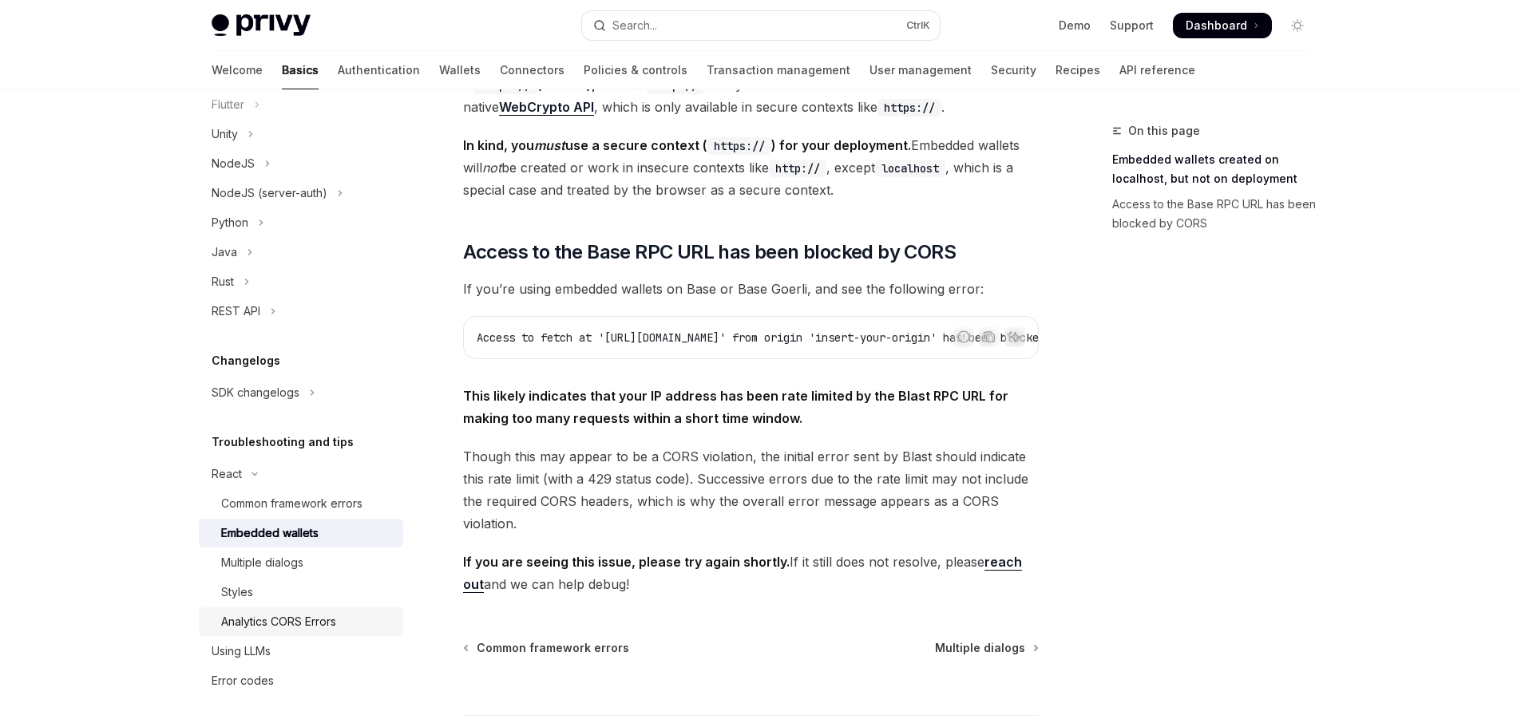
click at [307, 620] on div "Analytics CORS Errors" at bounding box center [278, 621] width 115 height 19
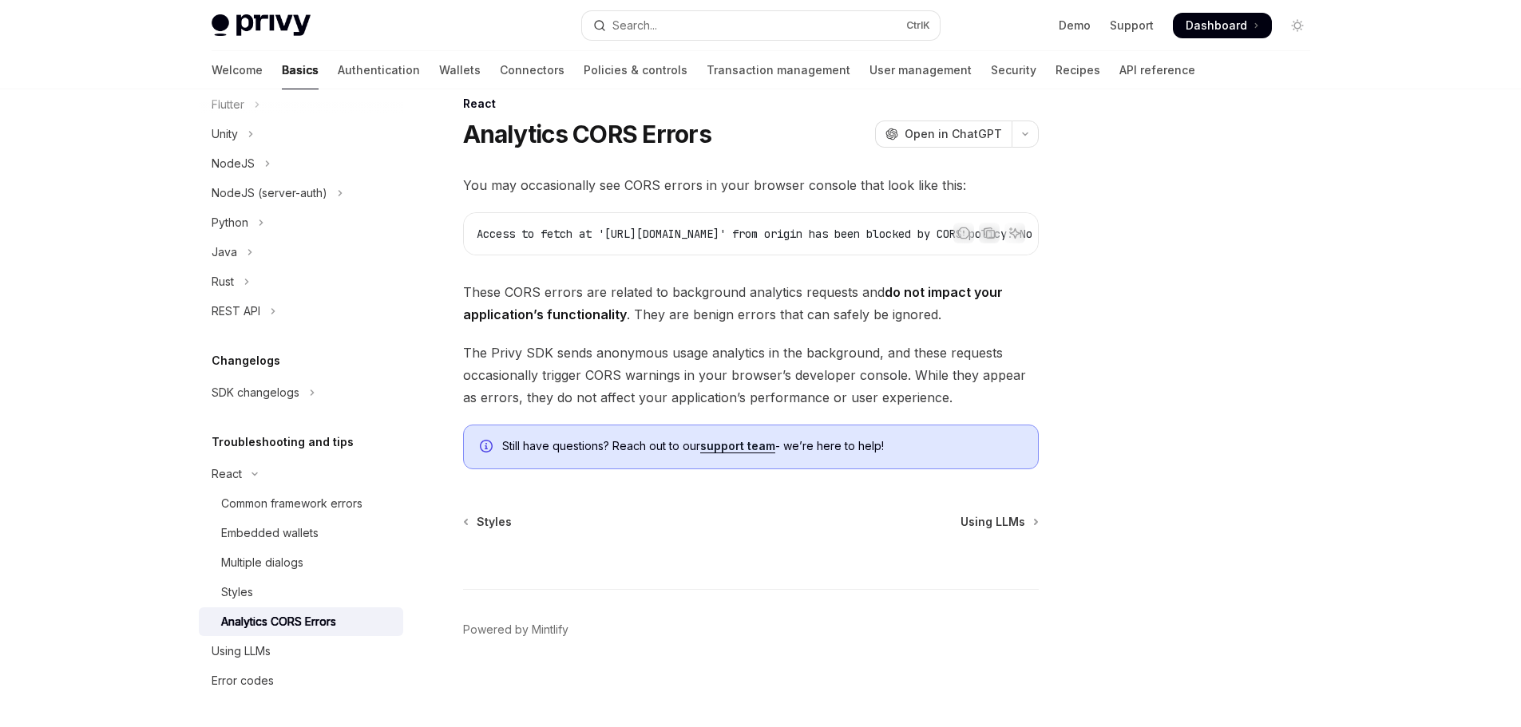
scroll to position [34, 0]
click at [341, 501] on div "Common framework errors" at bounding box center [291, 503] width 141 height 19
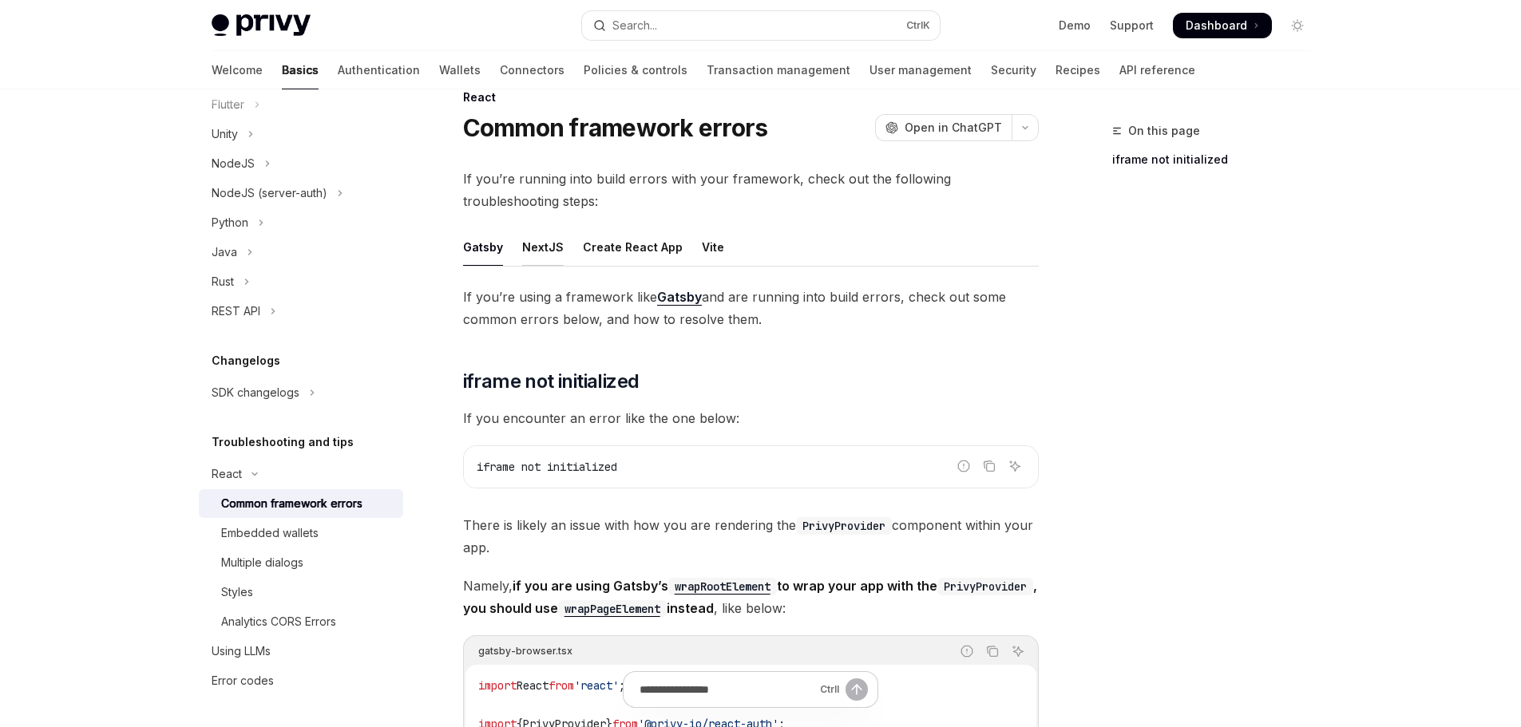
click at [545, 248] on div "NextJS" at bounding box center [543, 247] width 42 height 38
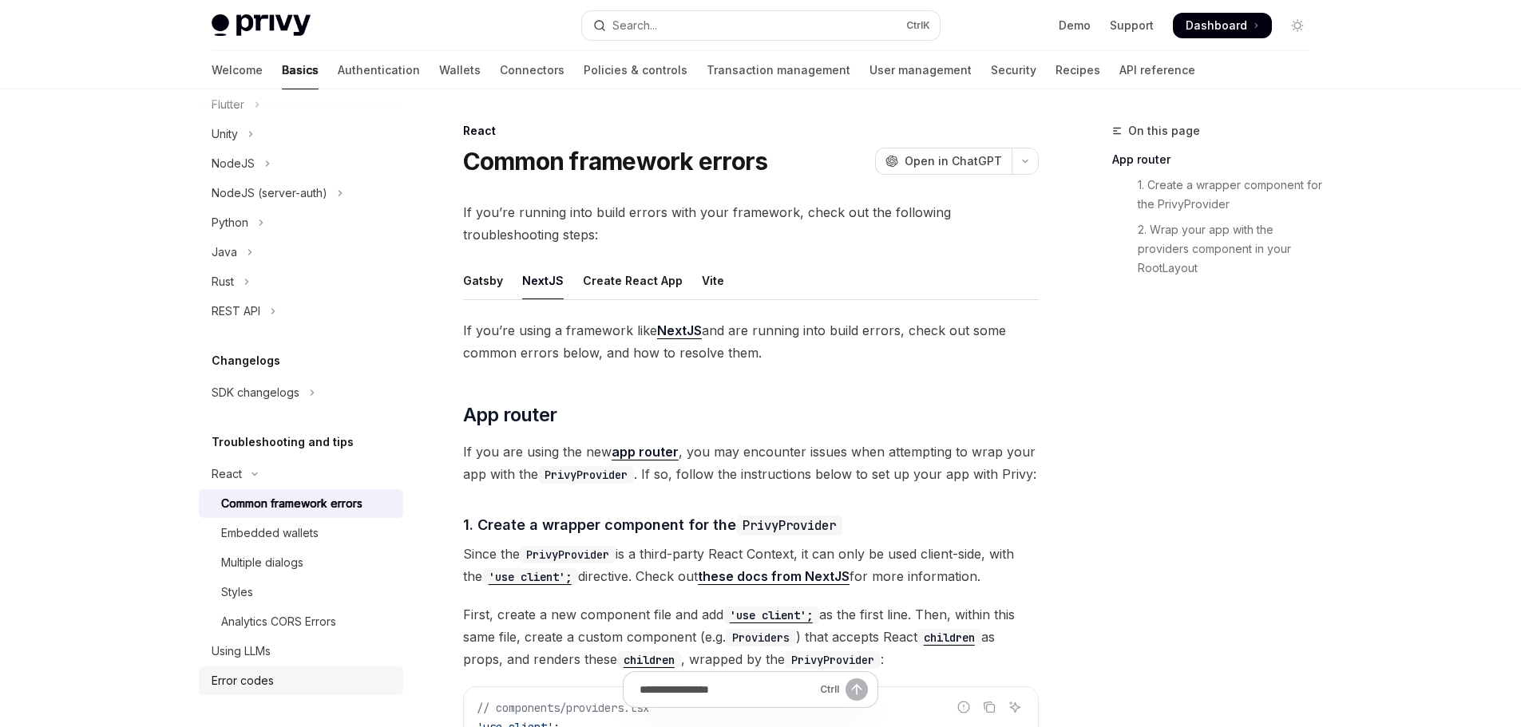
click at [258, 684] on div "Error codes" at bounding box center [243, 681] width 62 height 19
type textarea "*"
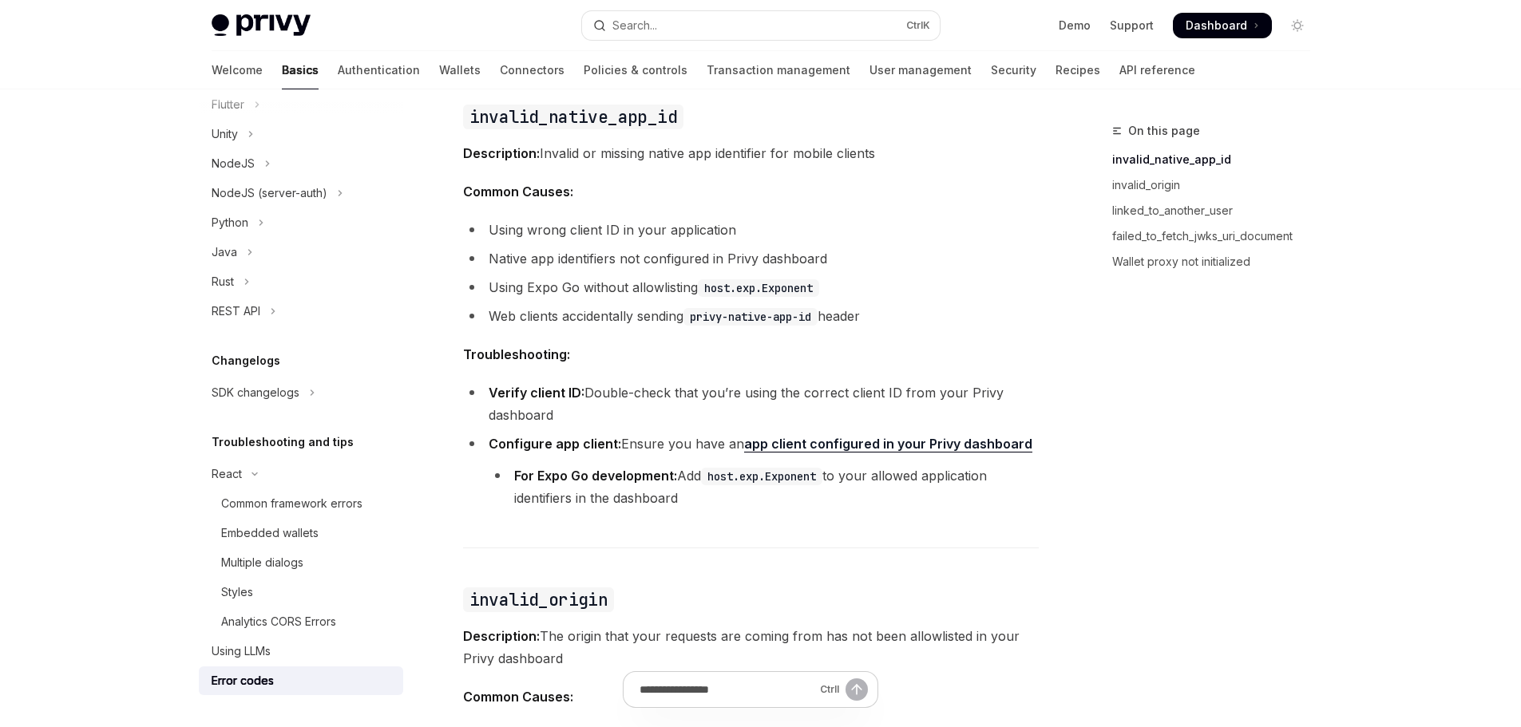
scroll to position [559, 0]
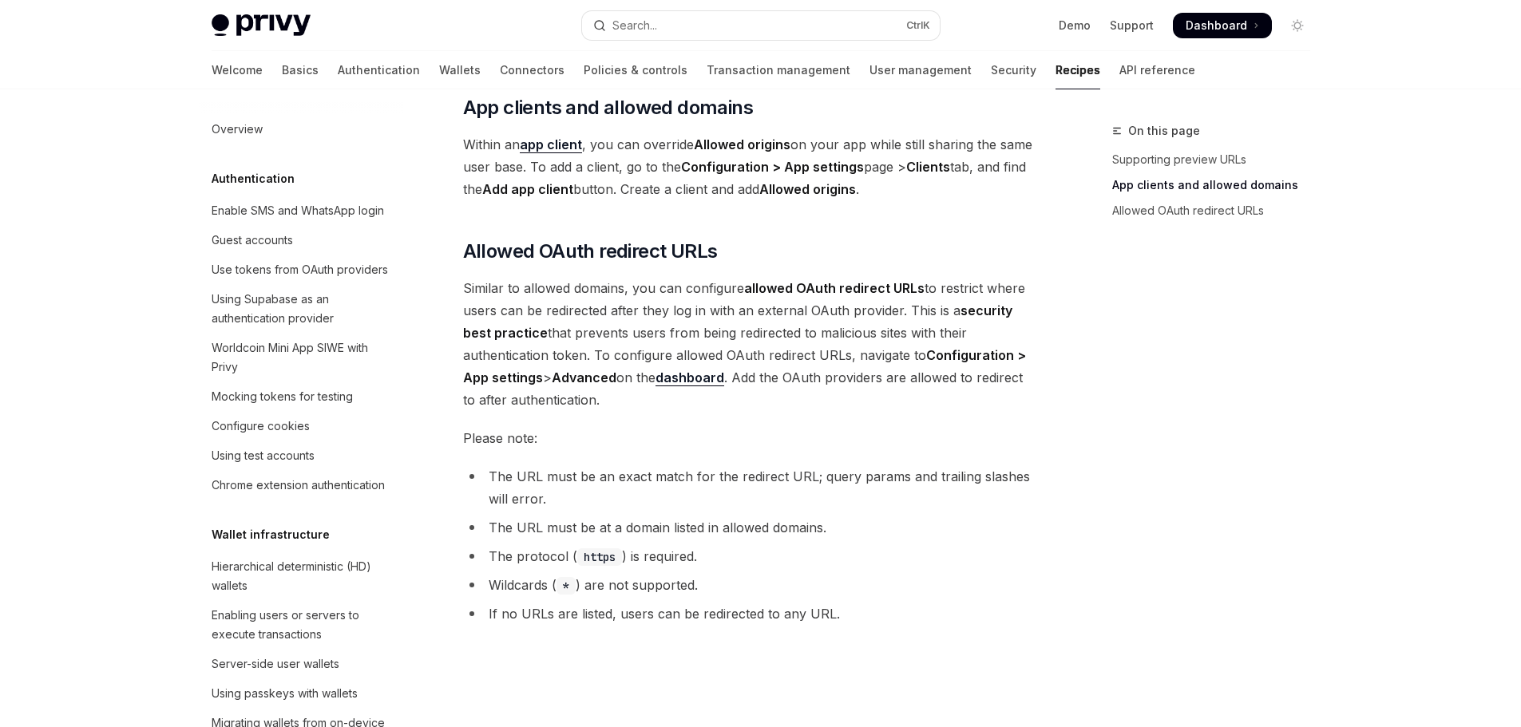
scroll to position [1836, 0]
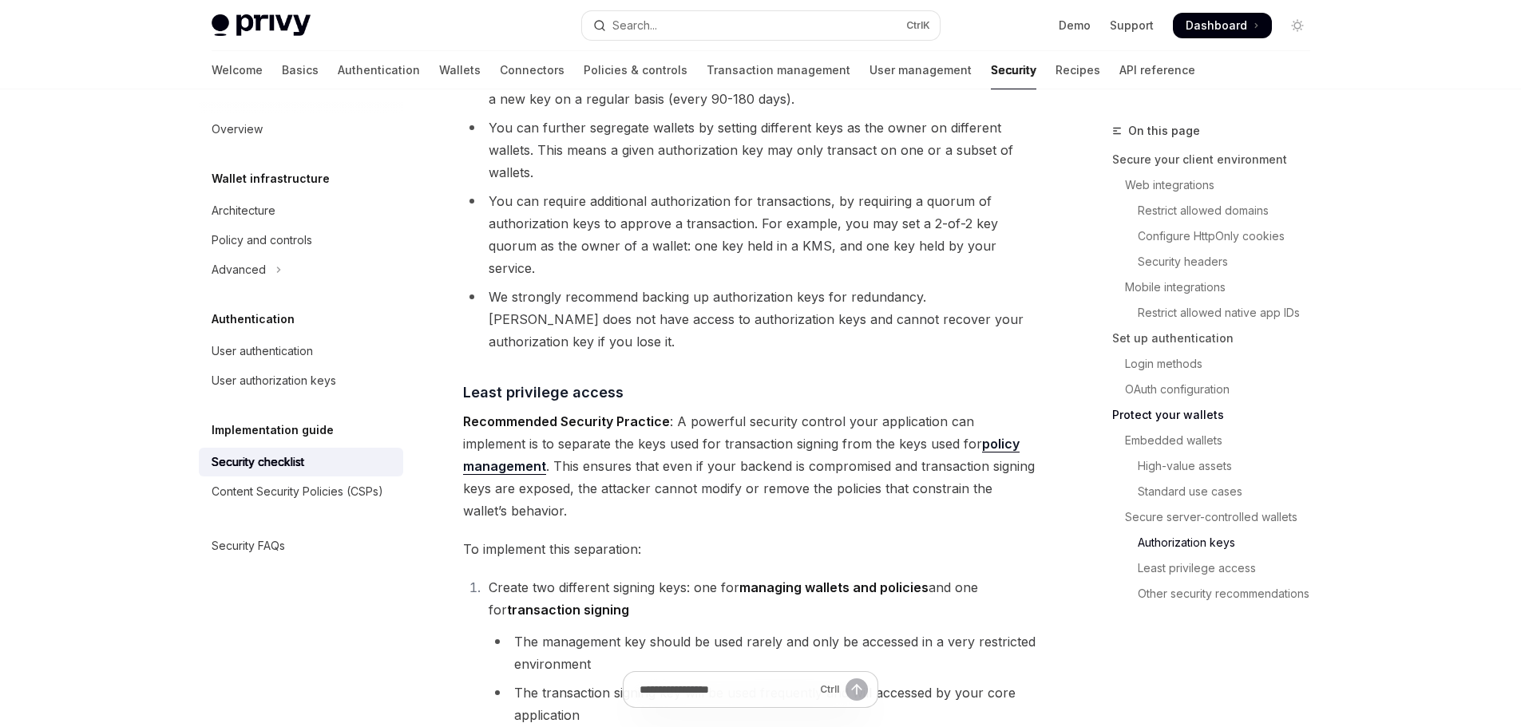
scroll to position [2675, 0]
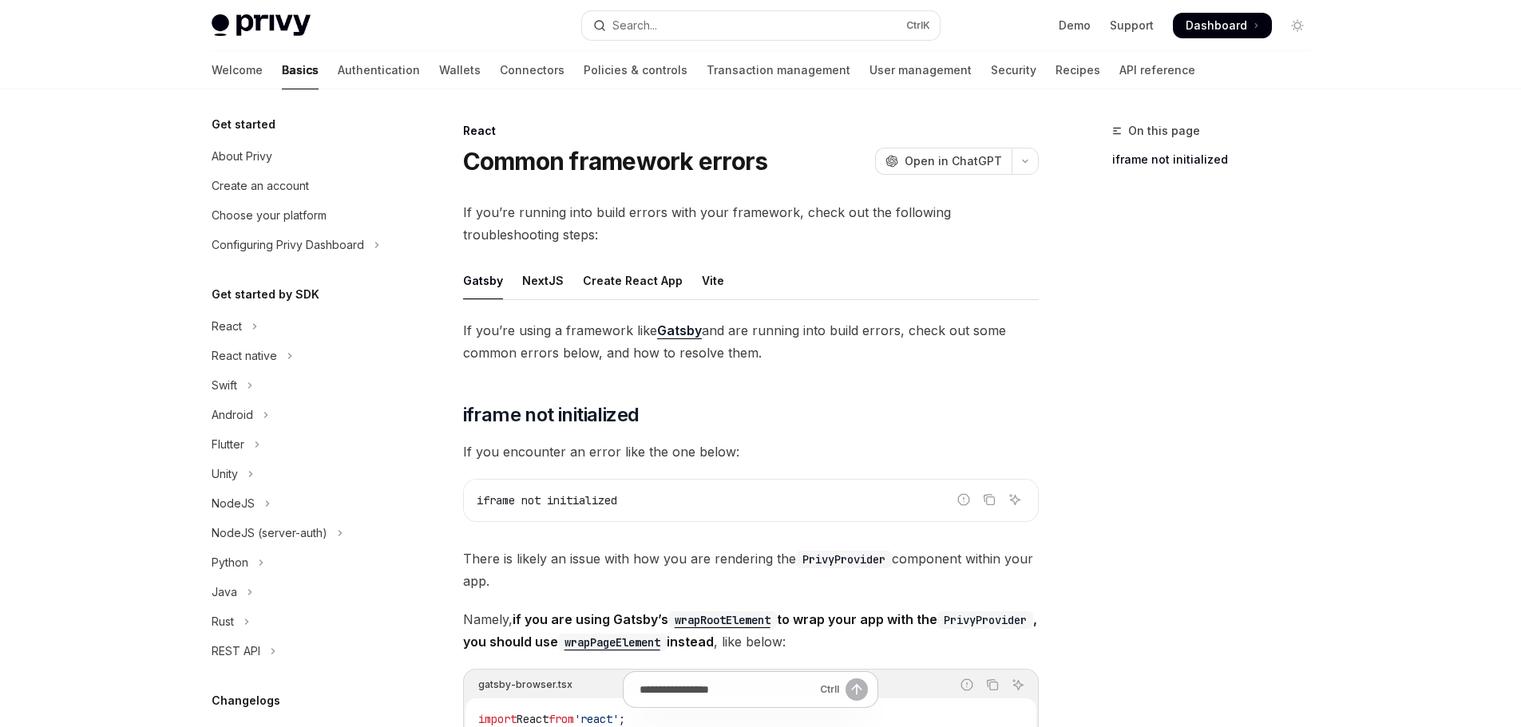
scroll to position [340, 0]
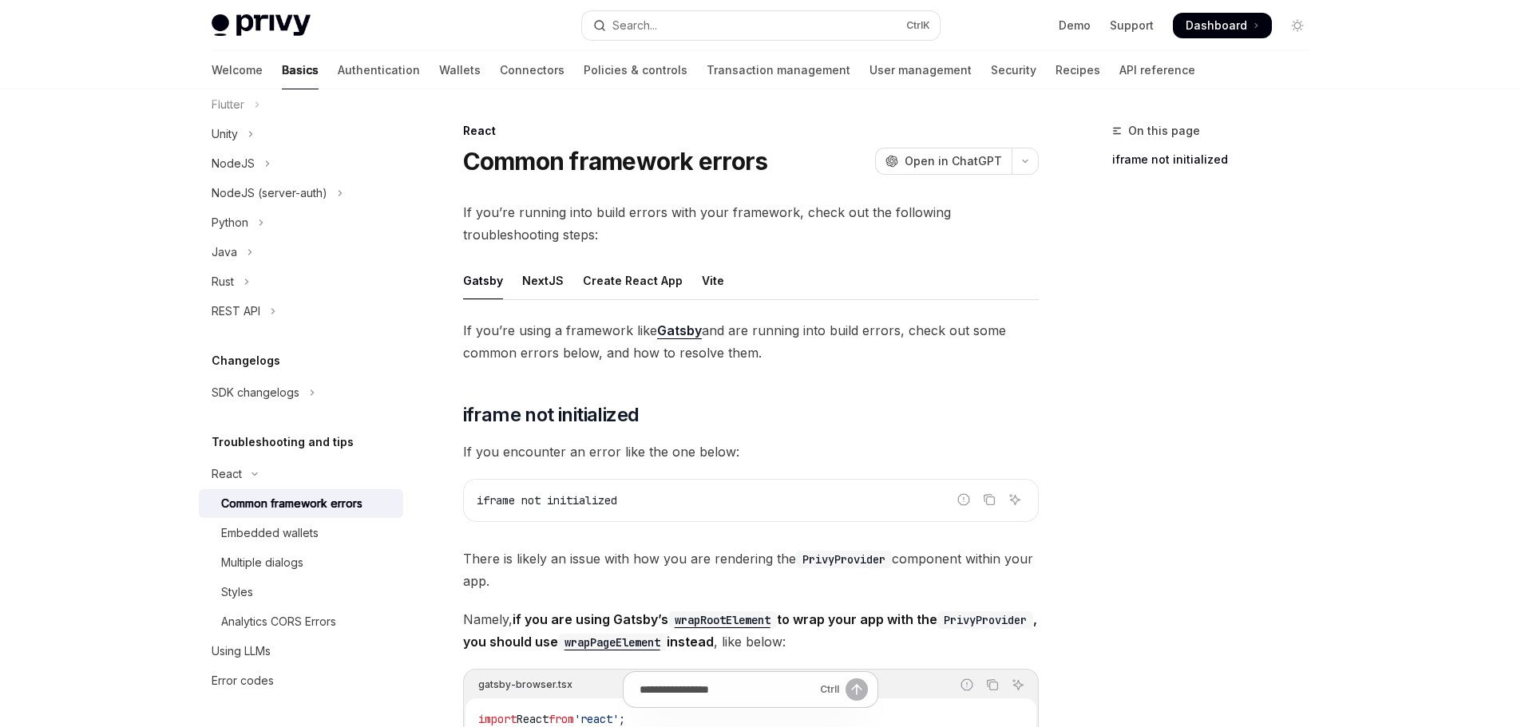
click at [518, 279] on ul "Gatsby NextJS Create React App Vite" at bounding box center [751, 281] width 576 height 38
click at [546, 284] on div "NextJS" at bounding box center [543, 281] width 42 height 38
type textarea "*"
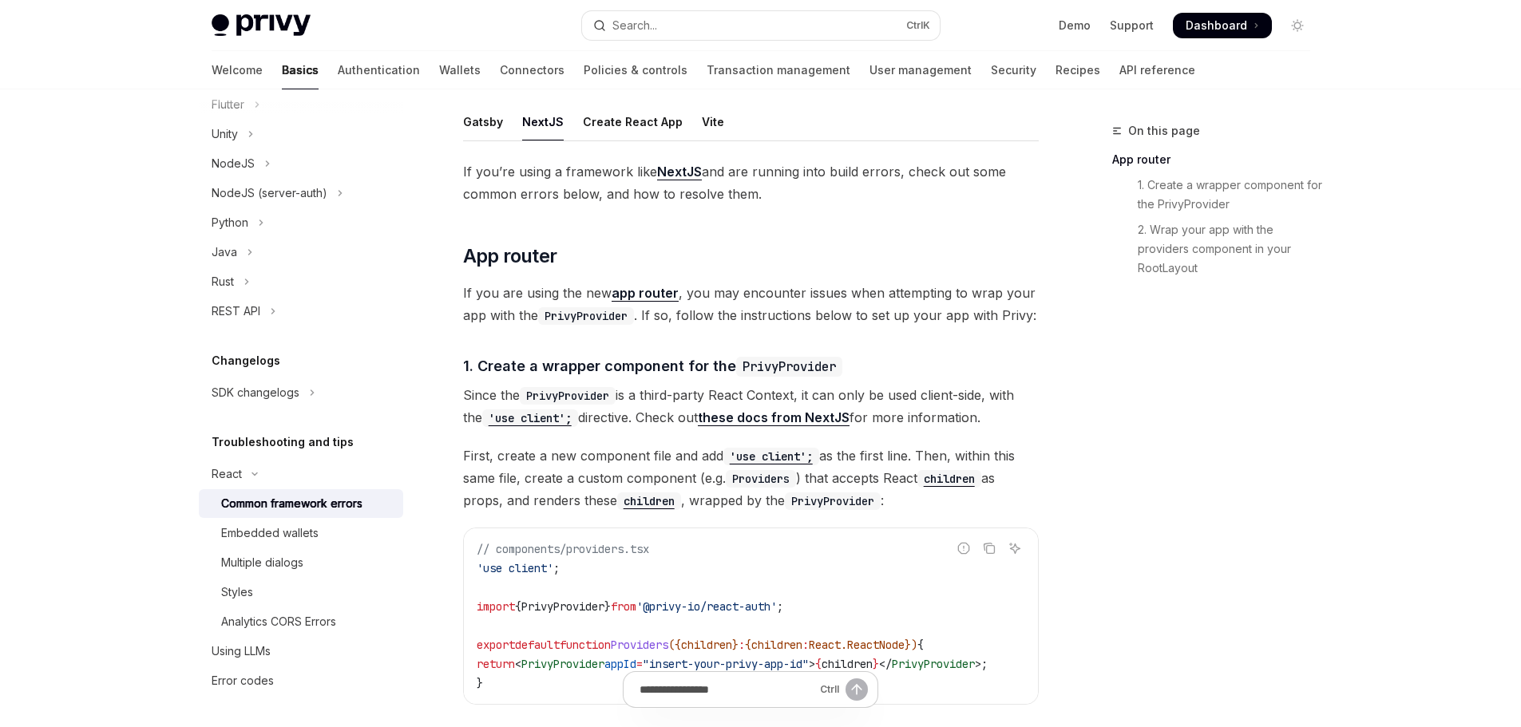
scroll to position [399, 0]
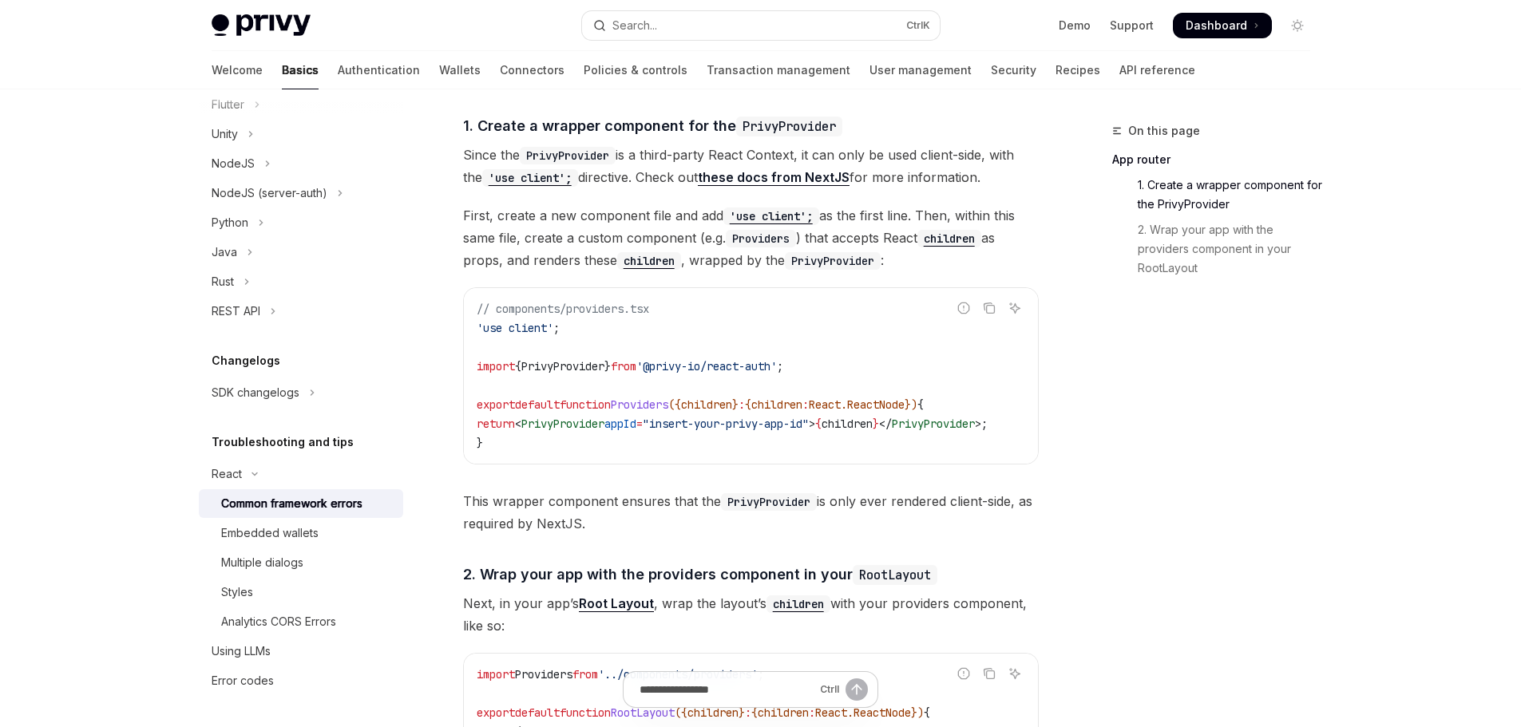
drag, startPoint x: 834, startPoint y: 462, endPoint x: 1032, endPoint y: 472, distance: 197.5
click at [1032, 472] on div "If you’re using a framework like NextJS and are running into build errors, chec…" at bounding box center [751, 506] width 576 height 1172
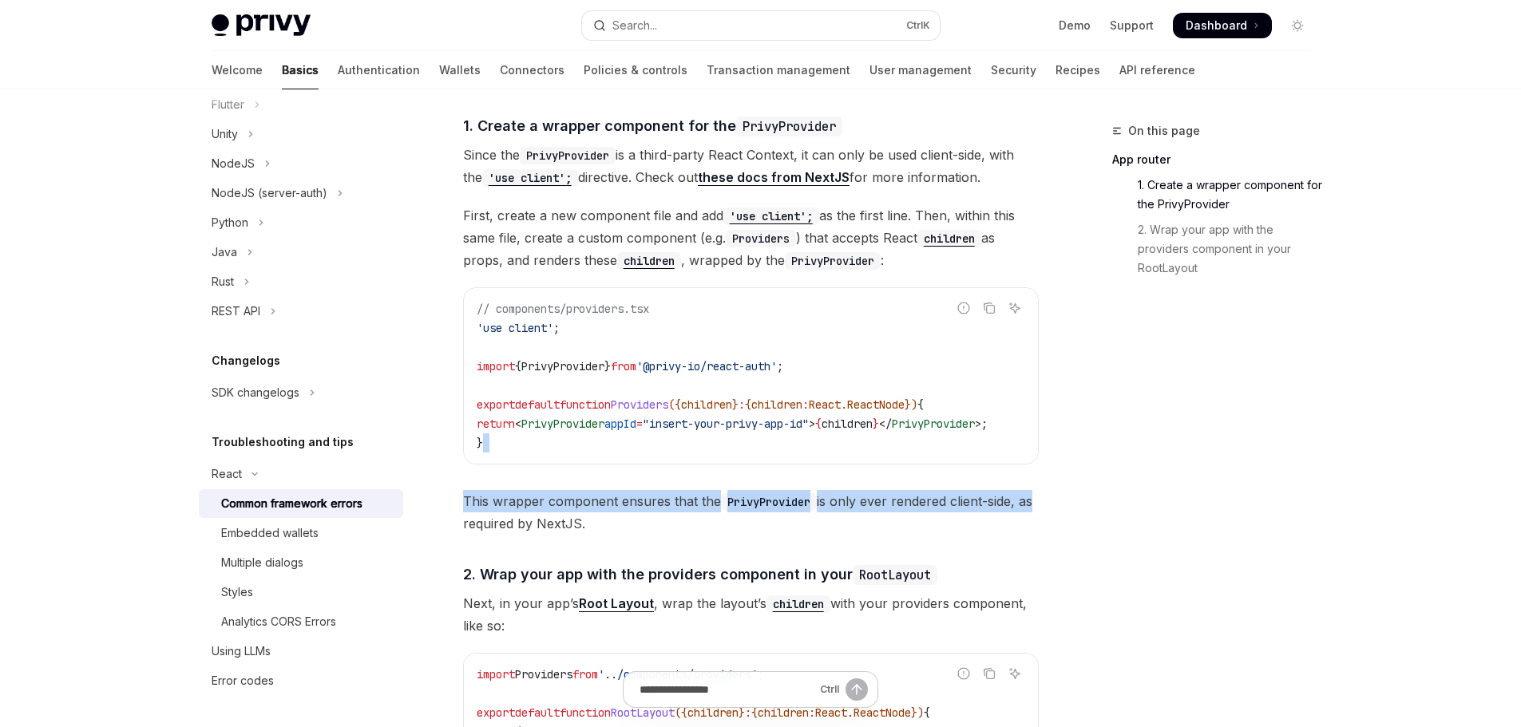
click at [1250, 467] on div "On this page App router 1. Create a wrapper component for the PrivyProvider 2. …" at bounding box center [1201, 424] width 243 height 606
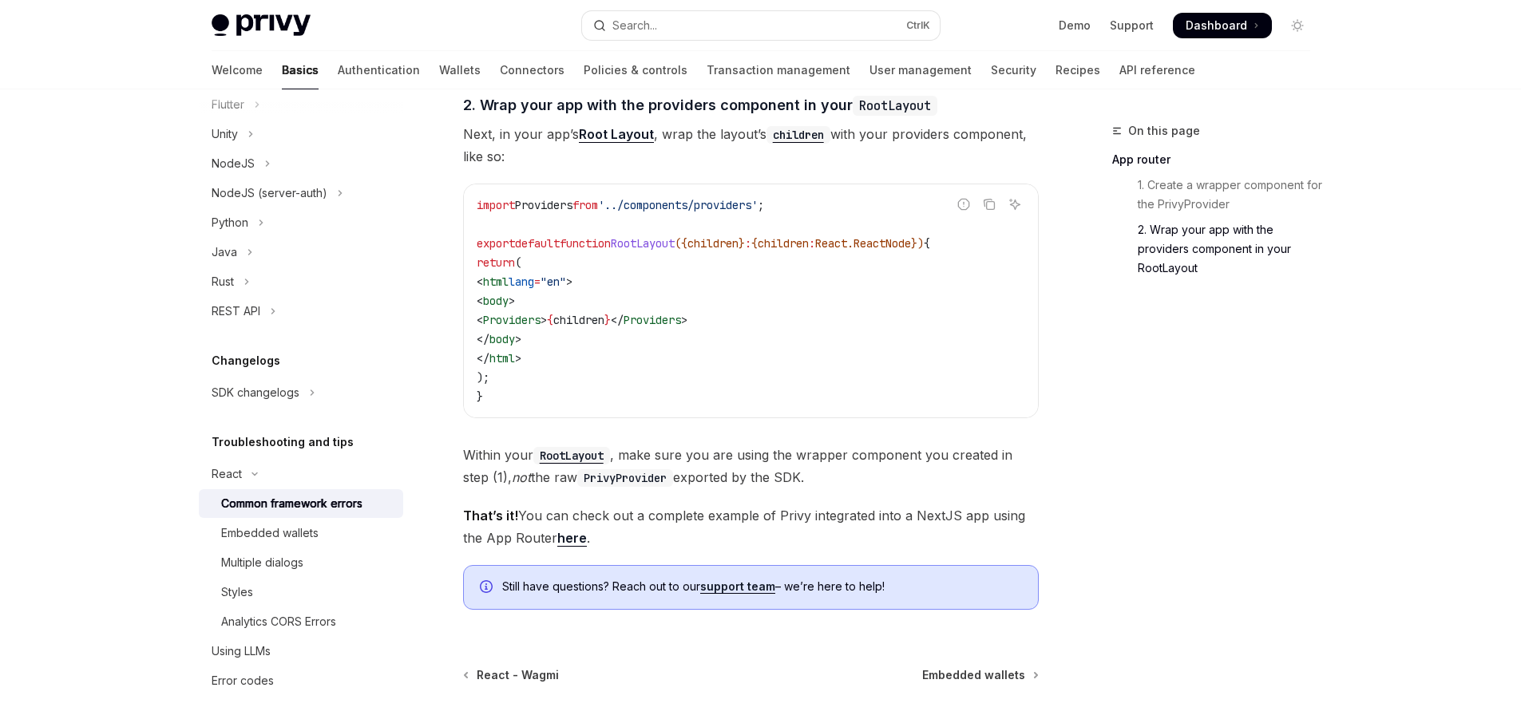
scroll to position [709, 0]
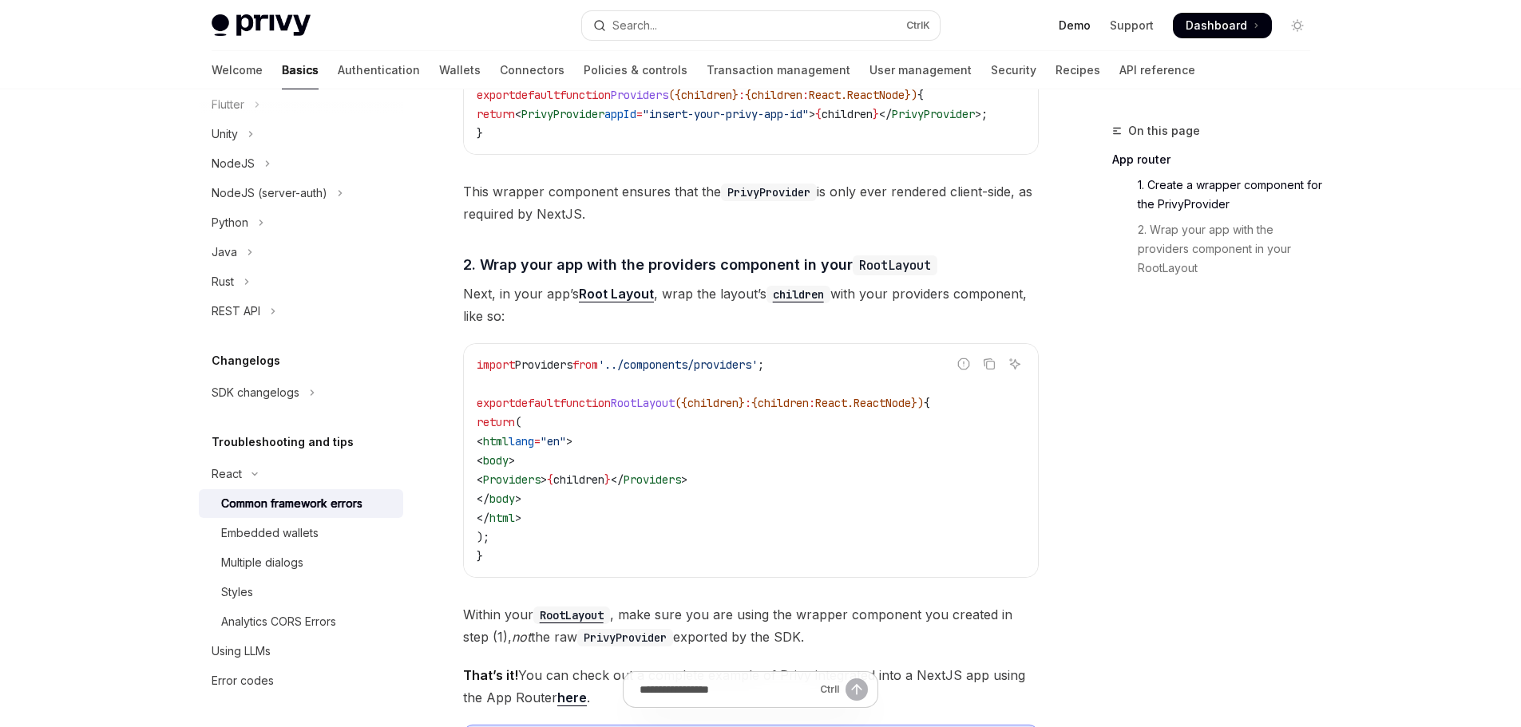
click at [1080, 30] on link "Demo" at bounding box center [1075, 26] width 32 height 16
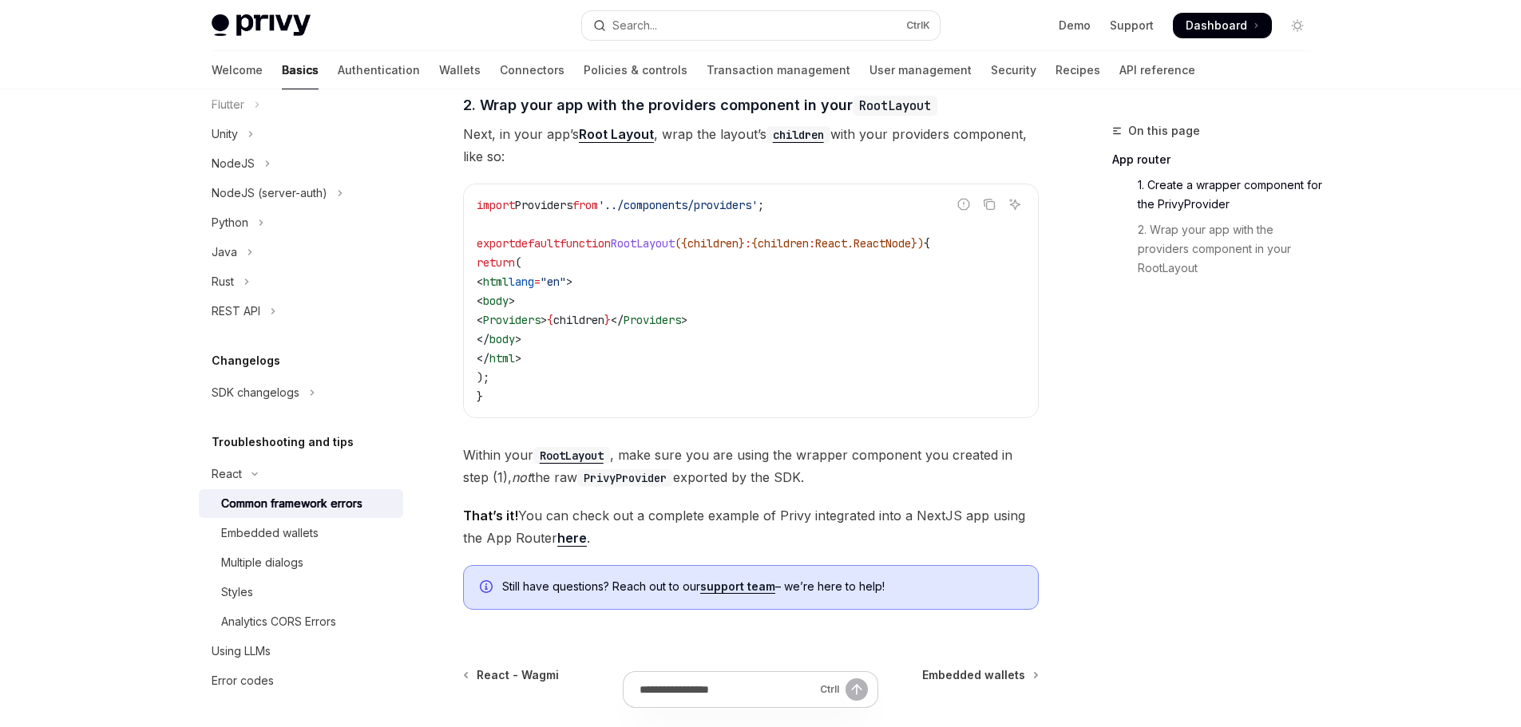
scroll to position [1028, 0]
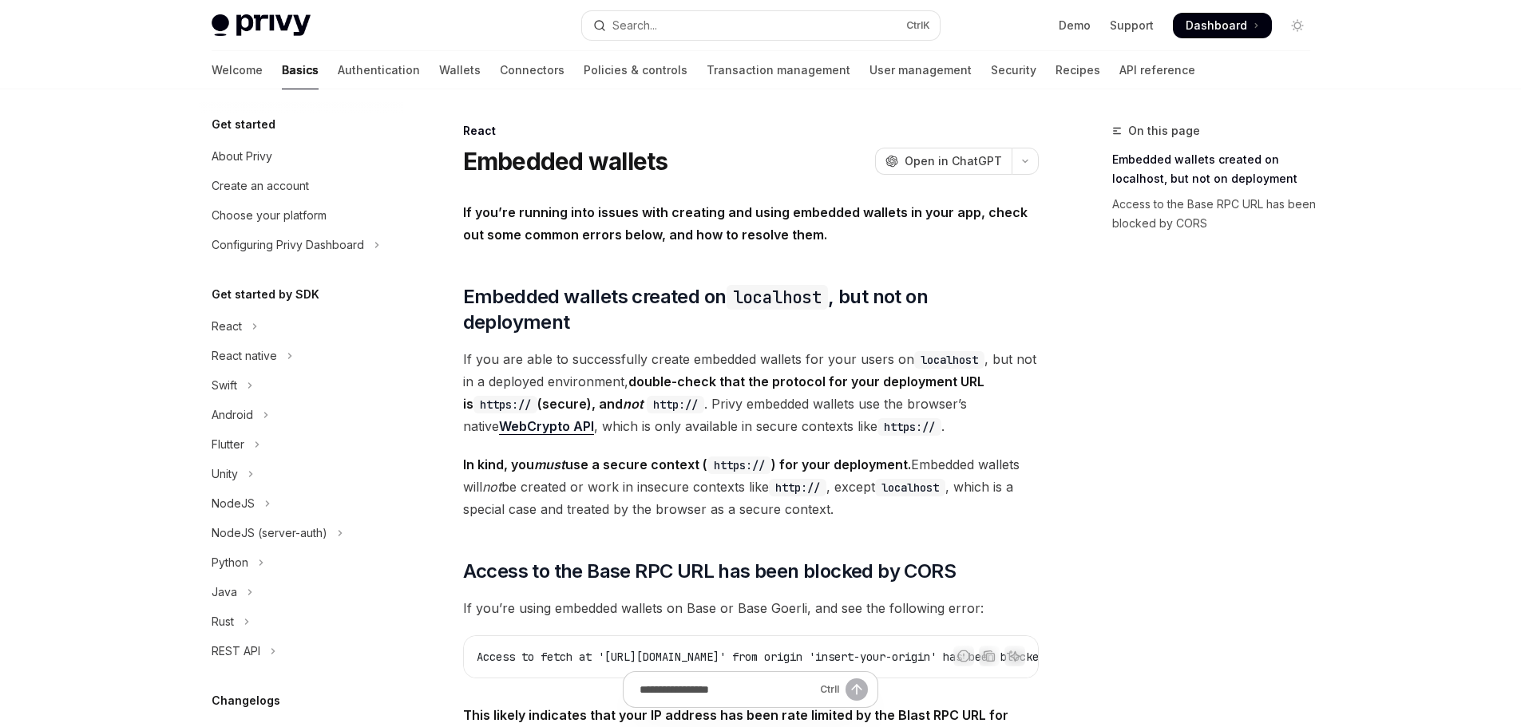
scroll to position [340, 0]
